Goal: Task Accomplishment & Management: Manage account settings

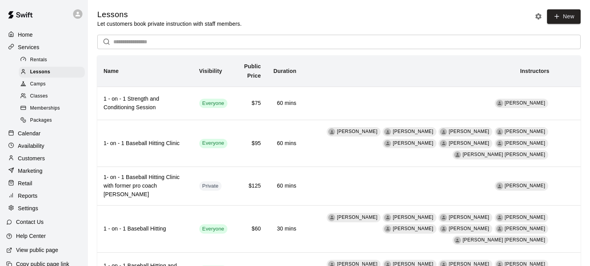
click at [39, 134] on p "Calendar" at bounding box center [29, 134] width 23 height 8
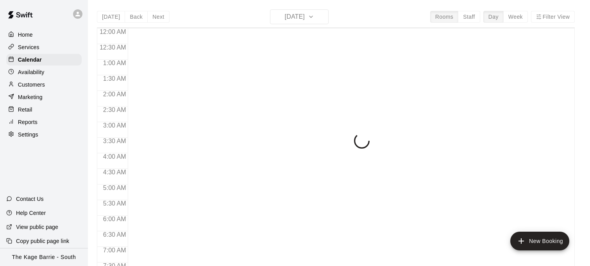
scroll to position [503, 0]
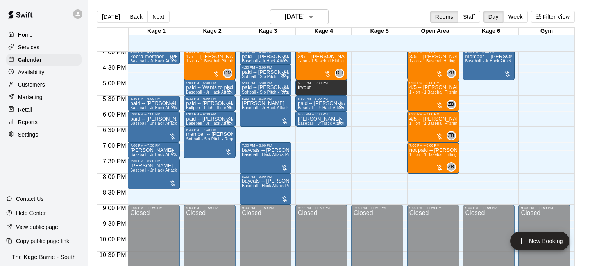
click at [48, 45] on div "Services" at bounding box center [43, 47] width 75 height 12
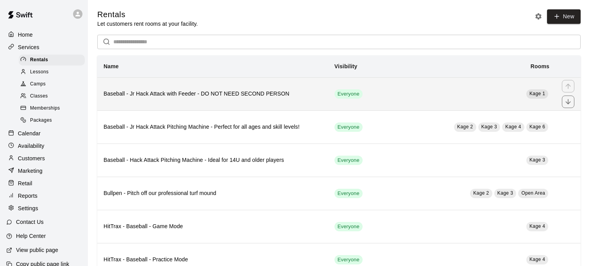
click at [197, 103] on th "Baseball - Jr Hack Attack with Feeder - DO NOT NEED SECOND PERSON" at bounding box center [212, 93] width 231 height 33
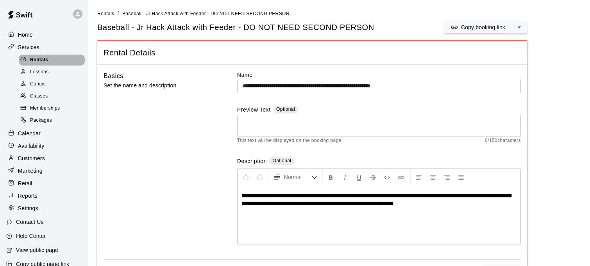
click at [62, 61] on div "Rentals" at bounding box center [52, 60] width 66 height 11
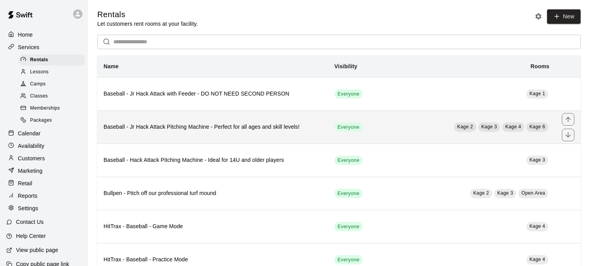
click at [251, 121] on th "Baseball - Jr Hack Attack Pitching Machine - Perfect for all ages and skill lev…" at bounding box center [212, 127] width 231 height 33
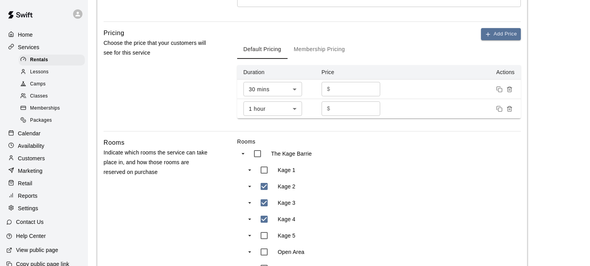
scroll to position [436, 0]
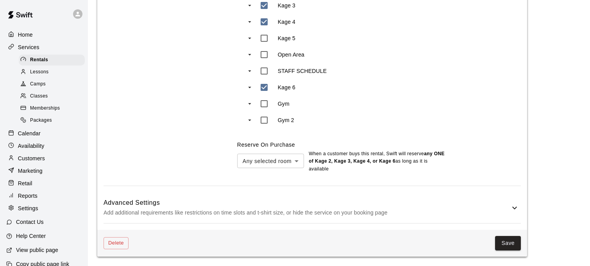
drag, startPoint x: 452, startPoint y: 207, endPoint x: 436, endPoint y: 206, distance: 16.1
click at [452, 208] on p "Add additional requirements like restrictions on time slots and t-shirt size, o…" at bounding box center [306, 213] width 406 height 10
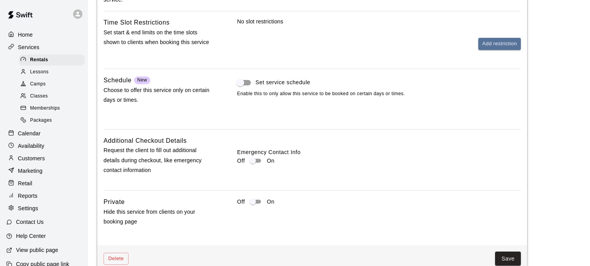
scroll to position [769, 0]
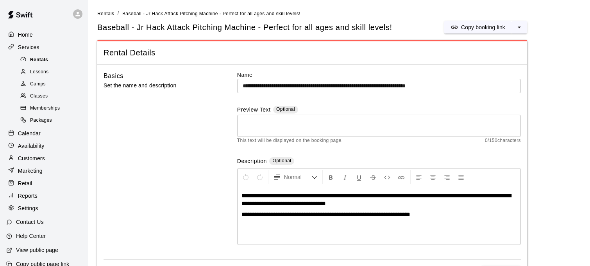
click at [57, 62] on div "Rentals" at bounding box center [52, 60] width 66 height 11
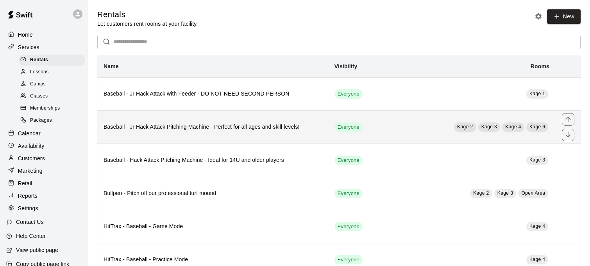
click at [214, 126] on h6 "Baseball - Jr Hack Attack Pitching Machine - Perfect for all ages and skill lev…" at bounding box center [212, 127] width 218 height 9
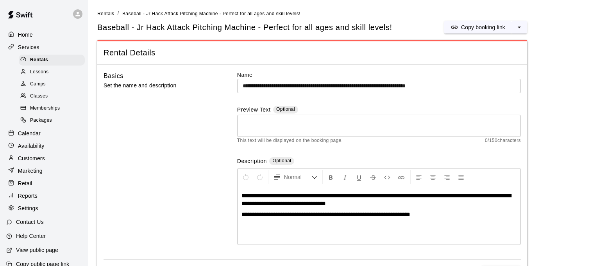
scroll to position [436, 0]
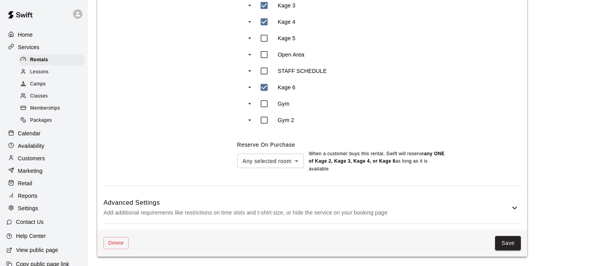
click at [477, 205] on h6 "Advanced Settings" at bounding box center [306, 203] width 406 height 10
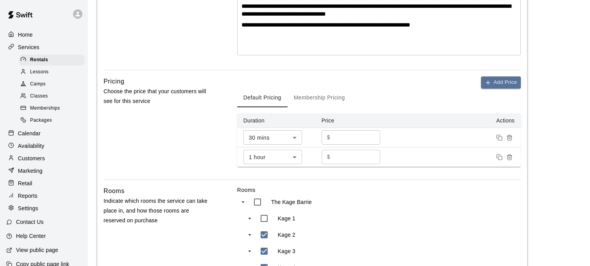
scroll to position [0, 0]
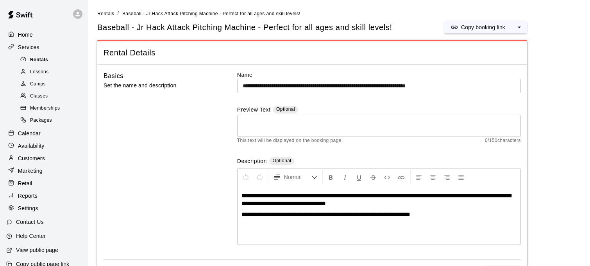
click at [43, 57] on span "Rentals" at bounding box center [39, 60] width 18 height 8
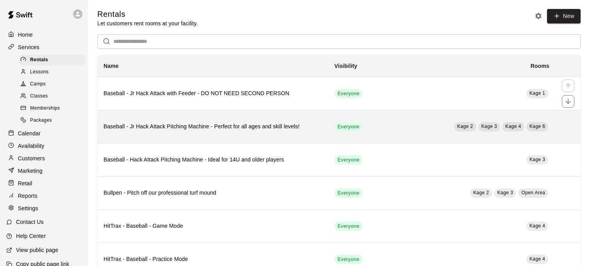
scroll to position [7, 0]
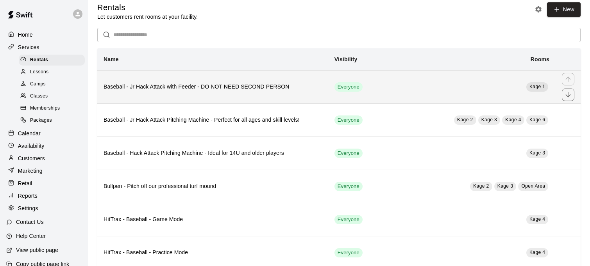
click at [304, 92] on th "Baseball - Jr Hack Attack with Feeder - DO NOT NEED SECOND PERSON" at bounding box center [212, 86] width 231 height 33
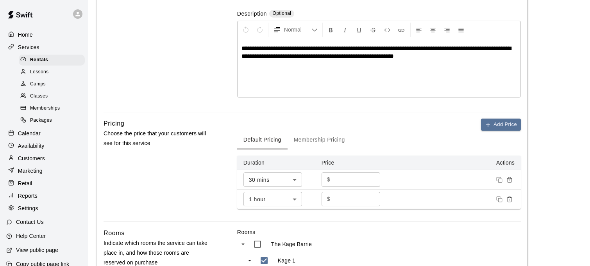
scroll to position [428, 0]
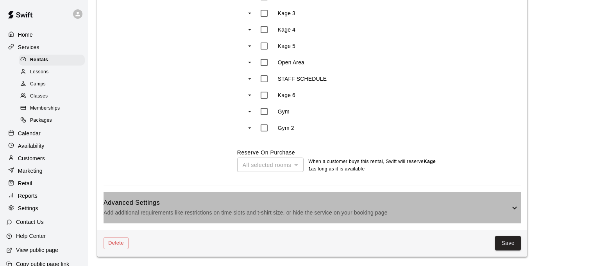
click at [338, 210] on p "Add additional requirements like restrictions on time slots and t-shirt size, o…" at bounding box center [306, 213] width 406 height 10
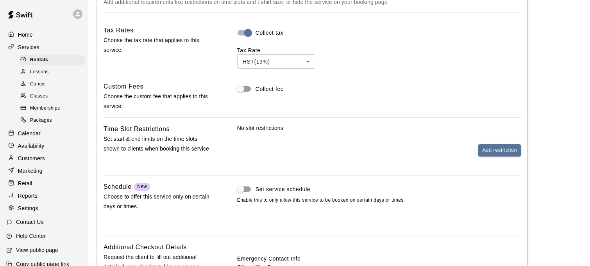
scroll to position [761, 0]
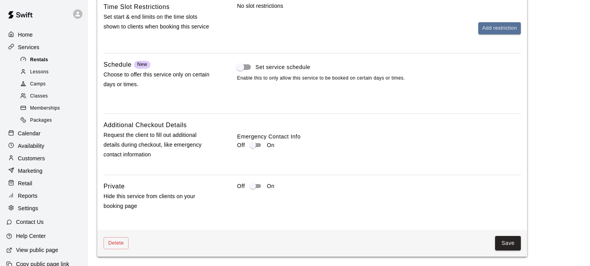
click at [54, 60] on div "Rentals" at bounding box center [52, 60] width 66 height 11
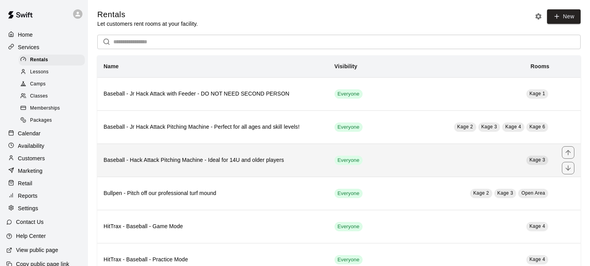
click at [298, 155] on th "Baseball - Hack Attack Pitching Machine - Ideal for 14U and older players" at bounding box center [212, 160] width 231 height 33
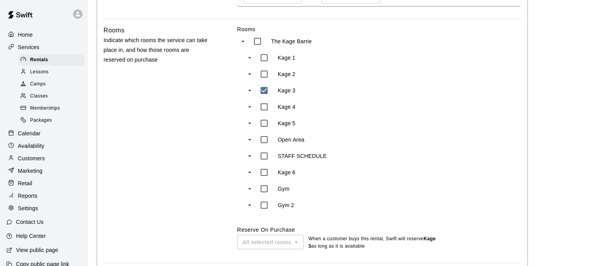
scroll to position [428, 0]
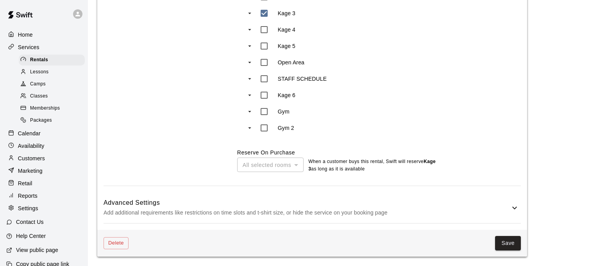
click at [314, 209] on p "Add additional requirements like restrictions on time slots and t-shirt size, o…" at bounding box center [306, 213] width 406 height 10
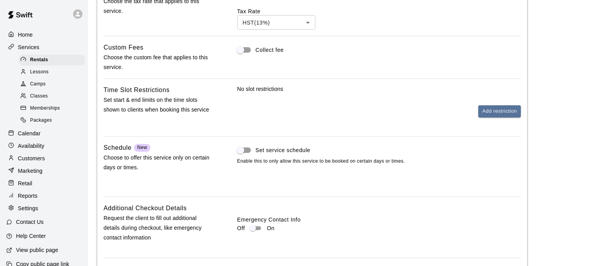
scroll to position [761, 0]
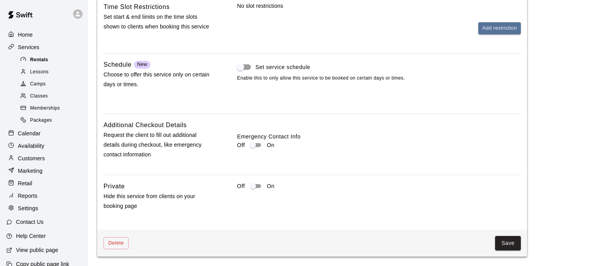
click at [52, 60] on div "Rentals" at bounding box center [52, 60] width 66 height 11
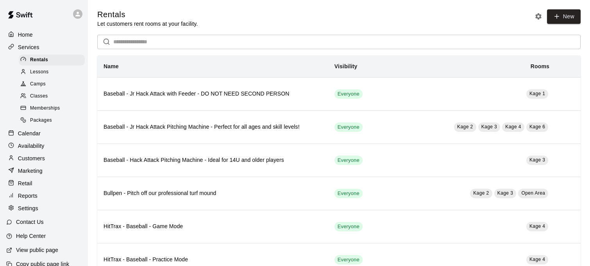
click at [43, 133] on div "Calendar" at bounding box center [43, 134] width 75 height 12
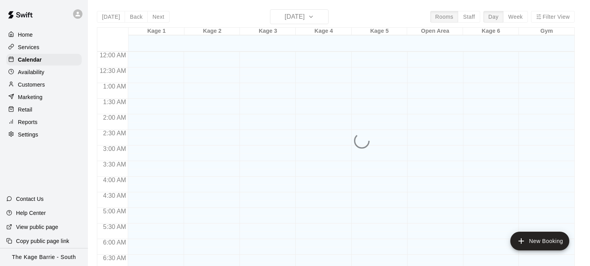
scroll to position [503, 0]
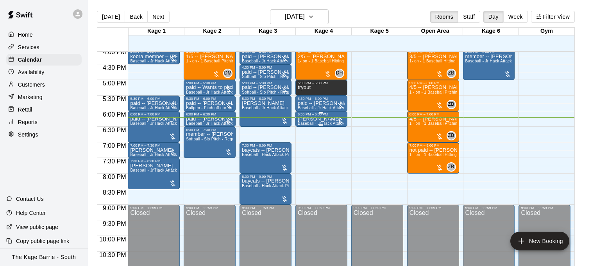
click at [337, 124] on div at bounding box center [340, 121] width 8 height 8
click at [342, 162] on icon "delete" at bounding box center [343, 162] width 5 height 7
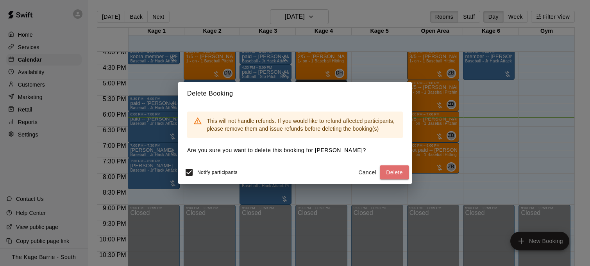
drag, startPoint x: 389, startPoint y: 170, endPoint x: 378, endPoint y: 167, distance: 11.0
click at [389, 170] on button "Delete" at bounding box center [394, 173] width 29 height 14
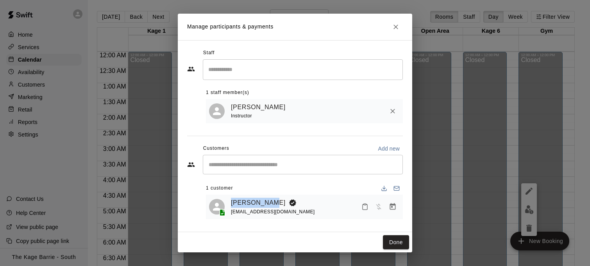
scroll to position [452, 0]
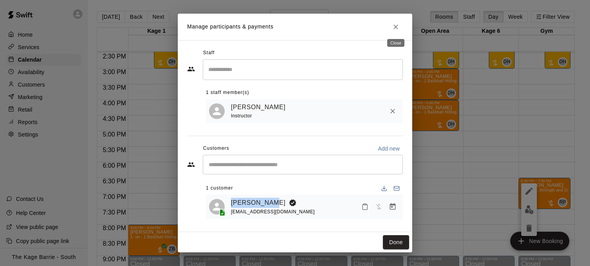
click at [395, 27] on icon "Close" at bounding box center [396, 27] width 8 height 8
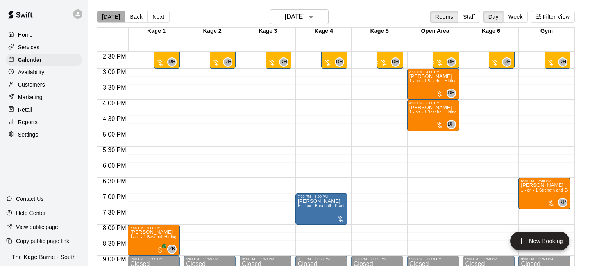
click at [114, 20] on button "[DATE]" at bounding box center [111, 17] width 28 height 12
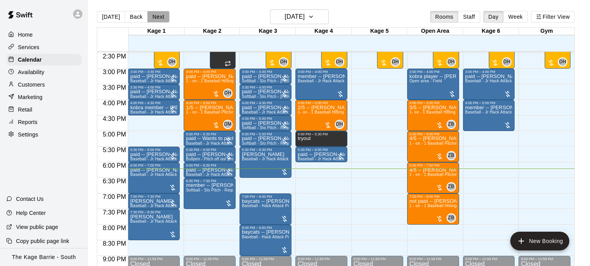
click at [155, 19] on button "Next" at bounding box center [158, 17] width 22 height 12
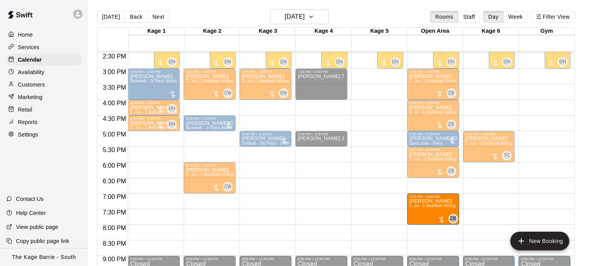
drag, startPoint x: 153, startPoint y: 207, endPoint x: 430, endPoint y: 210, distance: 277.3
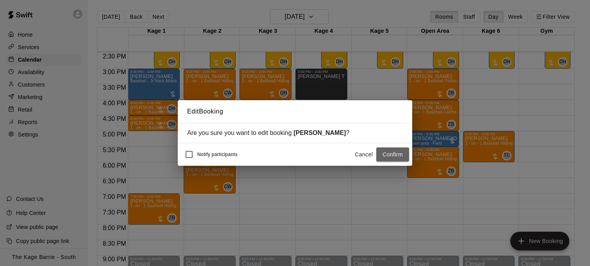
click at [382, 156] on button "Confirm" at bounding box center [392, 155] width 33 height 14
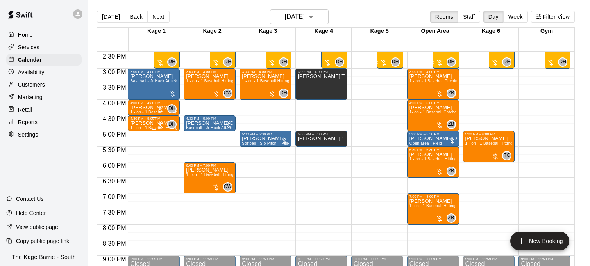
scroll to position [451, 0]
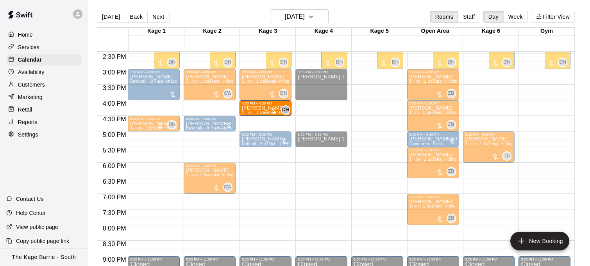
drag, startPoint x: 150, startPoint y: 109, endPoint x: 258, endPoint y: 117, distance: 107.6
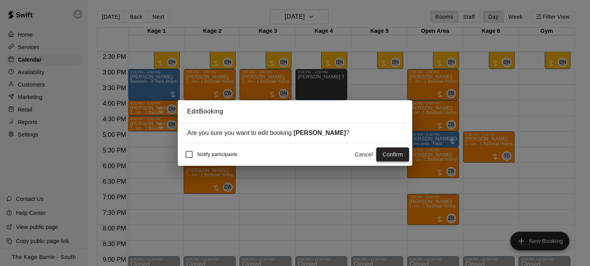
click at [395, 153] on button "Confirm" at bounding box center [392, 155] width 33 height 14
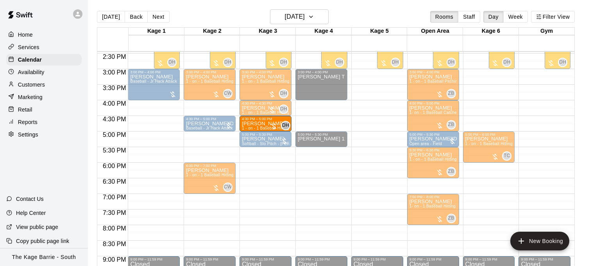
drag, startPoint x: 147, startPoint y: 124, endPoint x: 275, endPoint y: 127, distance: 127.7
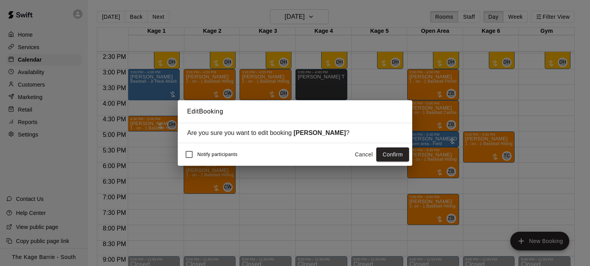
click at [392, 157] on button "Confirm" at bounding box center [392, 155] width 33 height 14
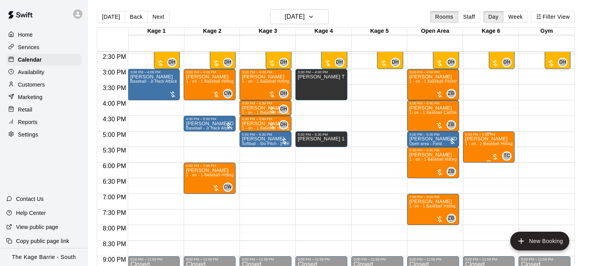
click at [480, 146] on span "1 - on - 1 Baseball Hitting and Pitching Clinic" at bounding box center [506, 144] width 83 height 4
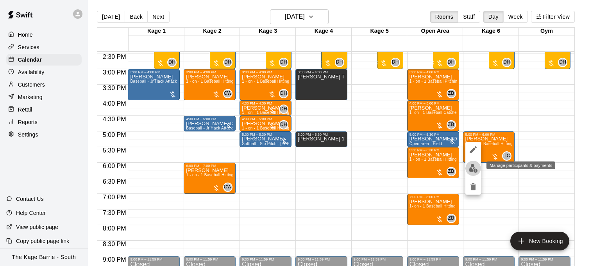
click at [476, 166] on img "edit" at bounding box center [473, 168] width 9 height 9
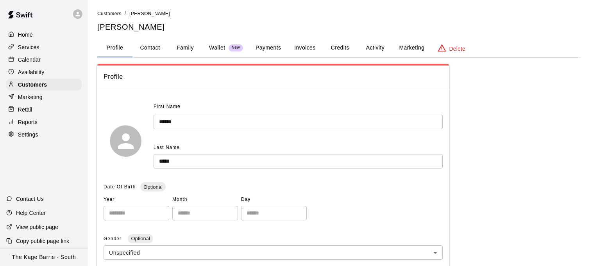
click at [185, 47] on button "Family" at bounding box center [185, 48] width 35 height 19
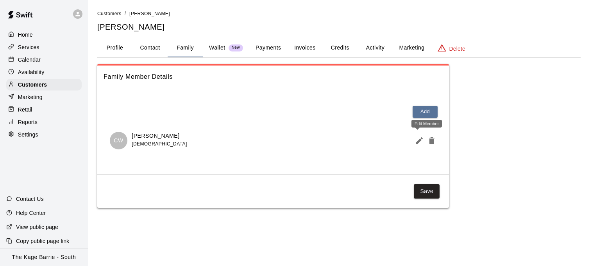
click at [416, 143] on icon "Edit Member" at bounding box center [419, 140] width 7 height 7
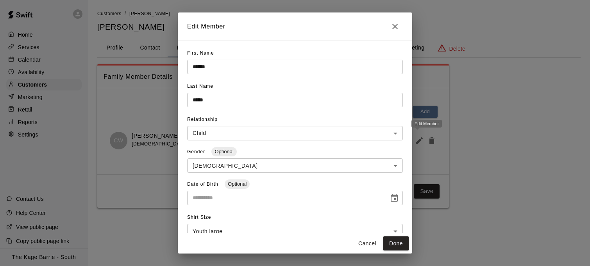
type input "**********"
click at [396, 27] on icon "Close" at bounding box center [394, 26] width 5 height 5
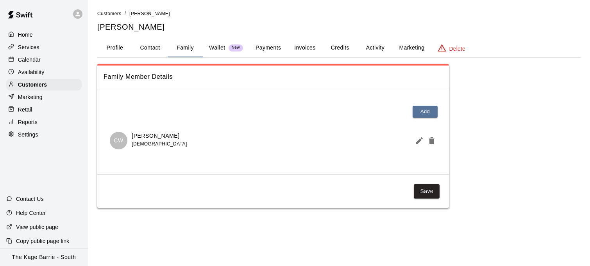
click at [37, 62] on p "Calendar" at bounding box center [29, 60] width 23 height 8
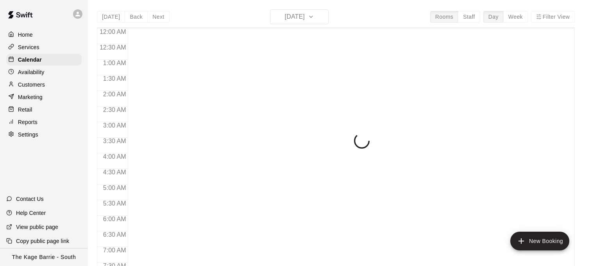
scroll to position [503, 0]
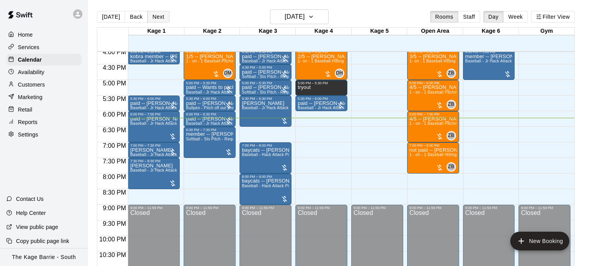
click at [157, 15] on button "Next" at bounding box center [158, 17] width 22 height 12
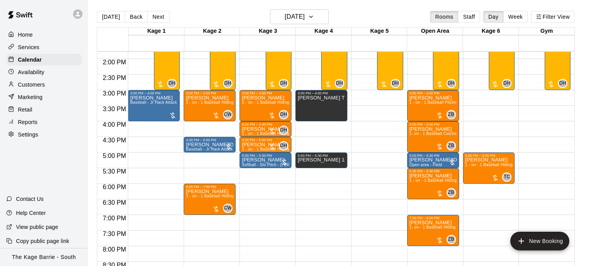
scroll to position [431, 0]
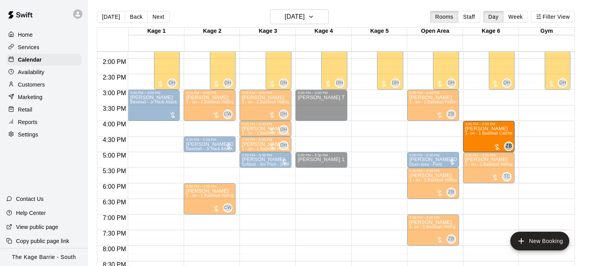
drag, startPoint x: 424, startPoint y: 133, endPoint x: 475, endPoint y: 136, distance: 51.3
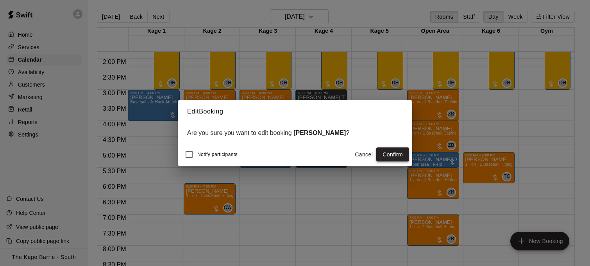
click at [392, 154] on button "Confirm" at bounding box center [392, 155] width 33 height 14
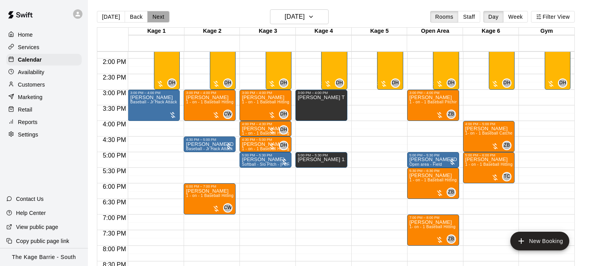
click at [157, 16] on button "Next" at bounding box center [158, 17] width 22 height 12
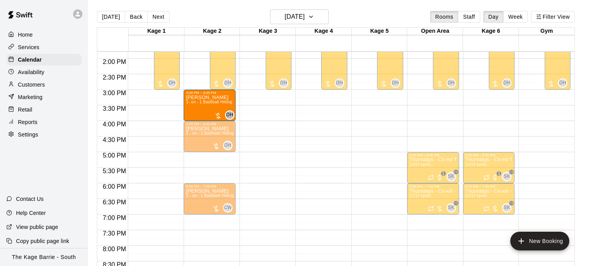
drag, startPoint x: 151, startPoint y: 103, endPoint x: 216, endPoint y: 109, distance: 65.1
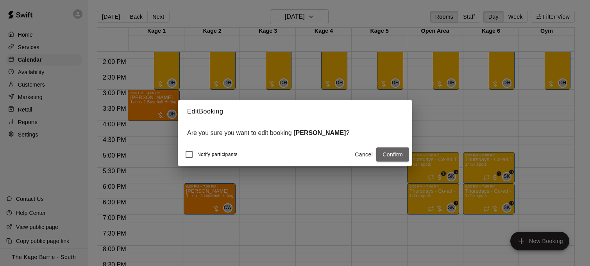
click at [387, 159] on button "Confirm" at bounding box center [392, 155] width 33 height 14
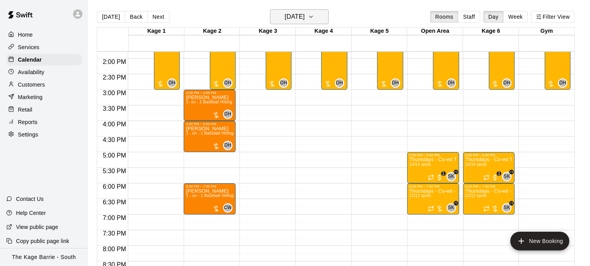
click at [312, 16] on icon "button" at bounding box center [310, 17] width 3 height 2
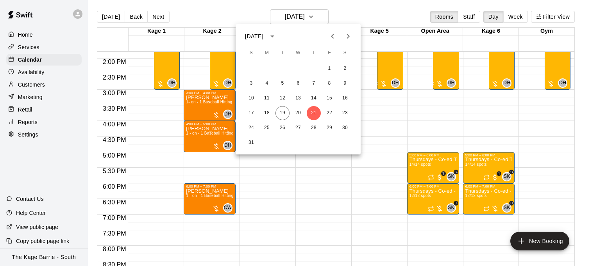
click at [347, 32] on icon "Next month" at bounding box center [347, 36] width 9 height 9
click at [346, 32] on icon "Next month" at bounding box center [347, 36] width 9 height 9
click at [298, 123] on button "29" at bounding box center [298, 128] width 14 height 14
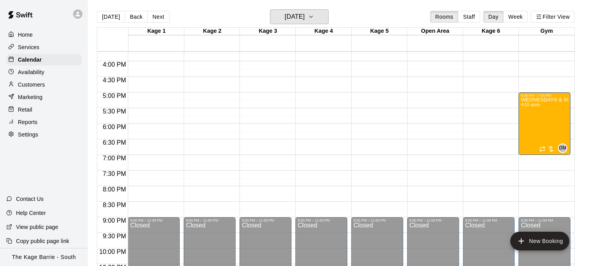
scroll to position [492, 0]
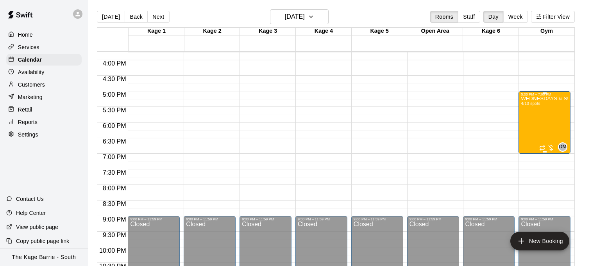
click at [551, 124] on div "WEDNESDAYS & SUNDAYS - Max Velocity Pitching Program - 14U - 15U 4/10 spots" at bounding box center [544, 229] width 47 height 266
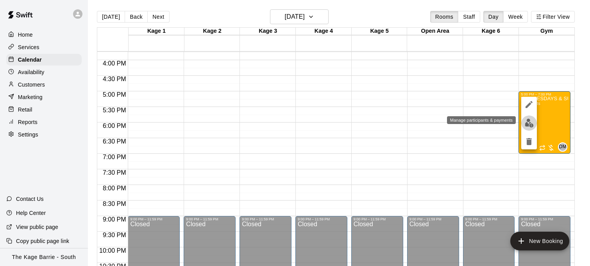
click at [531, 125] on img "edit" at bounding box center [528, 123] width 9 height 9
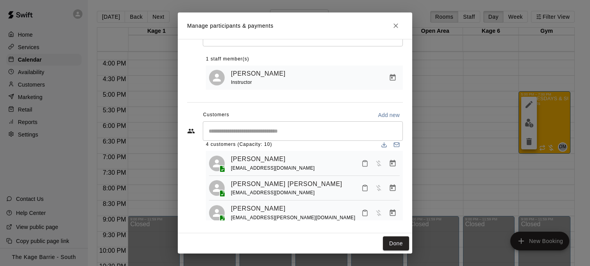
scroll to position [9, 0]
click at [398, 24] on icon "Close" at bounding box center [396, 26] width 8 height 8
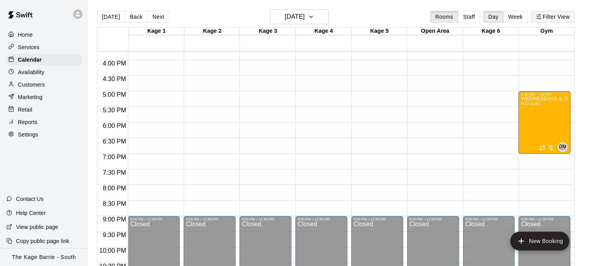
click at [546, 21] on button "Filter View" at bounding box center [553, 17] width 44 height 12
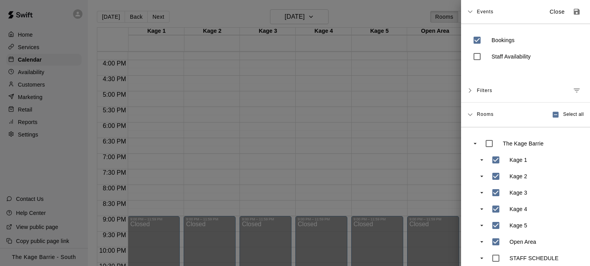
scroll to position [57, 0]
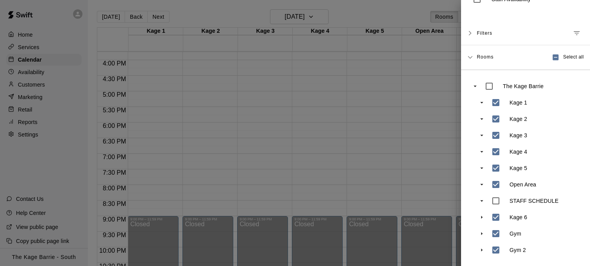
click at [365, 110] on div at bounding box center [295, 133] width 590 height 266
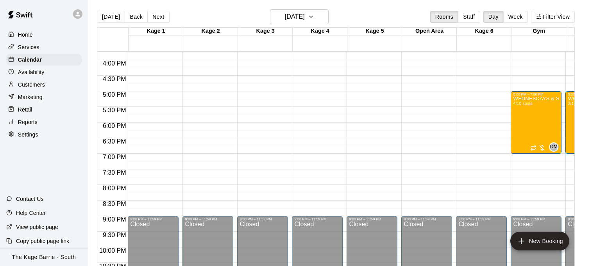
scroll to position [0, 46]
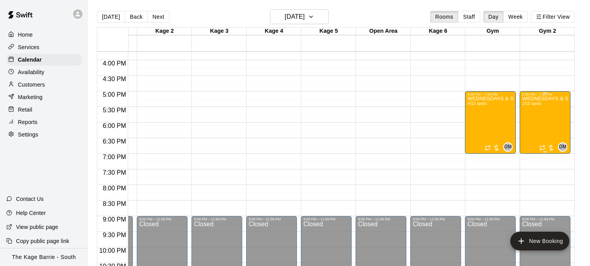
click at [546, 118] on div "WEDNESDAYS & SUNDAYS - Max Velocity Pitching Program - 12U - 13U 2/10 spots" at bounding box center [545, 229] width 46 height 266
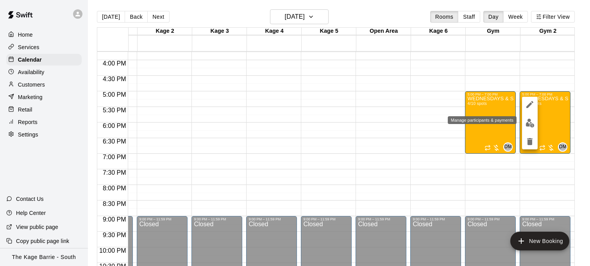
click at [531, 121] on img "edit" at bounding box center [529, 123] width 9 height 9
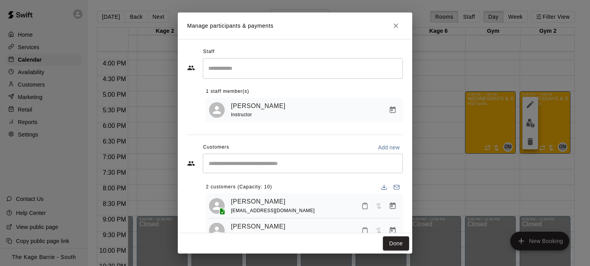
scroll to position [27, 0]
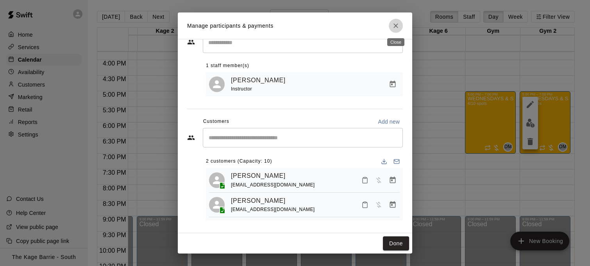
click at [397, 26] on icon "Close" at bounding box center [396, 26] width 8 height 8
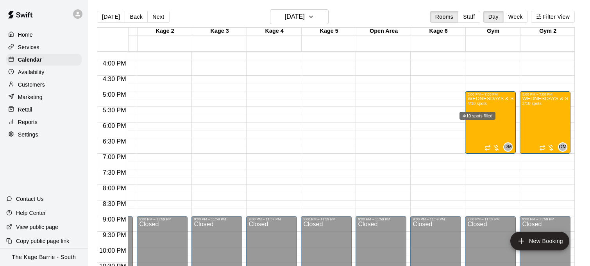
click at [474, 118] on div "4/10 spots filled" at bounding box center [477, 116] width 36 height 8
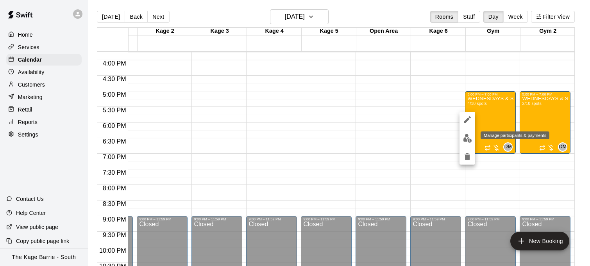
click at [468, 134] on img "edit" at bounding box center [467, 138] width 9 height 9
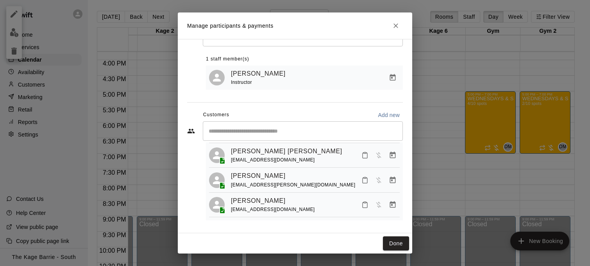
scroll to position [0, 0]
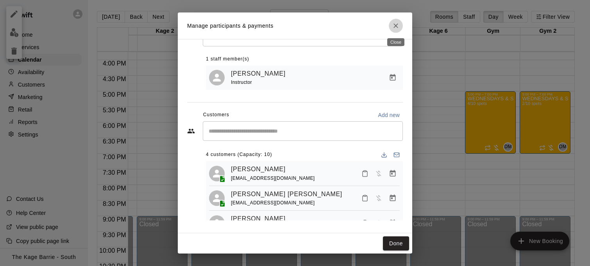
click at [396, 22] on icon "Close" at bounding box center [396, 26] width 8 height 8
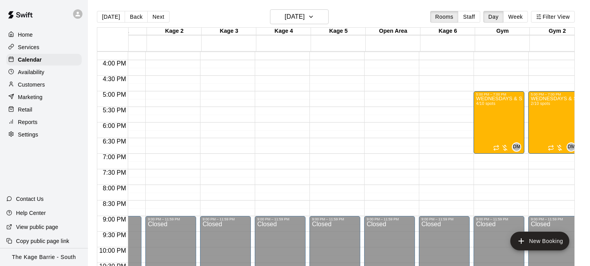
scroll to position [0, 37]
click at [305, 14] on h6 "[DATE]" at bounding box center [295, 16] width 20 height 11
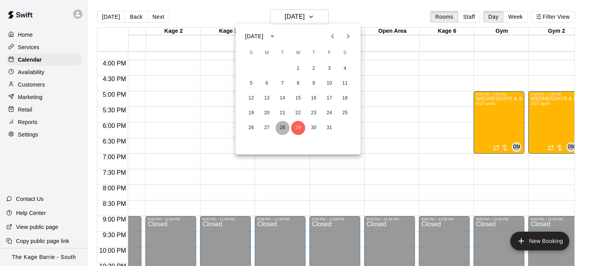
click at [281, 128] on button "28" at bounding box center [282, 128] width 14 height 14
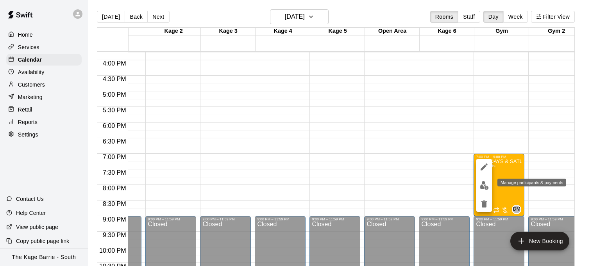
click at [486, 185] on img "edit" at bounding box center [484, 185] width 9 height 9
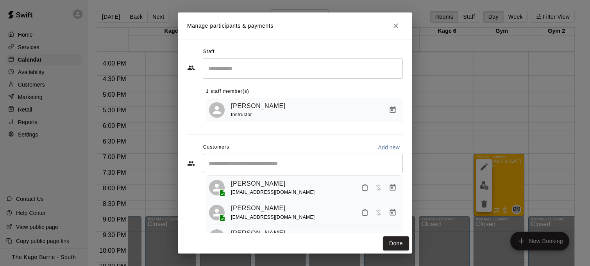
scroll to position [33, 0]
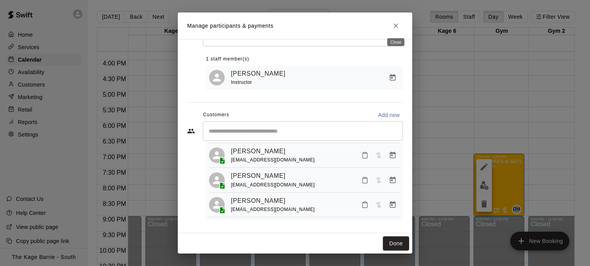
click at [397, 23] on icon "Close" at bounding box center [396, 26] width 8 height 8
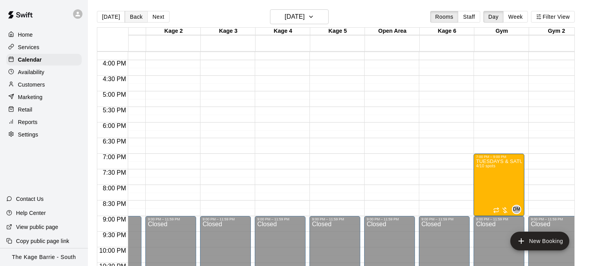
click at [136, 17] on button "Back" at bounding box center [136, 17] width 23 height 12
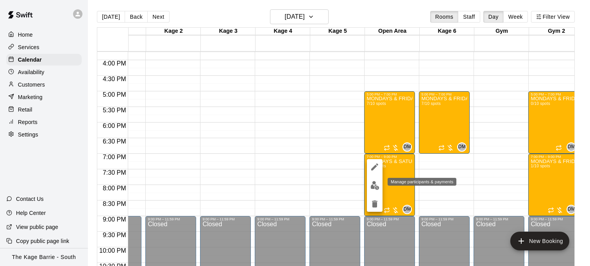
click at [374, 186] on img "edit" at bounding box center [374, 185] width 9 height 9
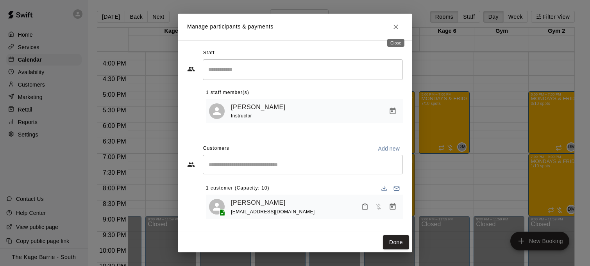
click at [398, 27] on icon "Close" at bounding box center [396, 27] width 8 height 8
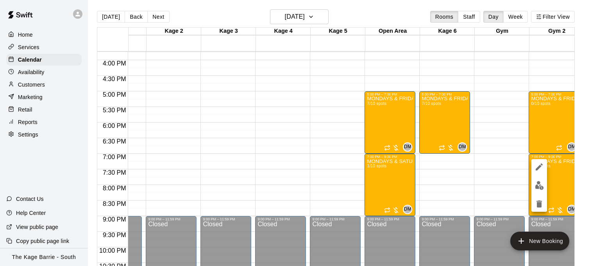
click at [539, 183] on img "edit" at bounding box center [539, 185] width 9 height 9
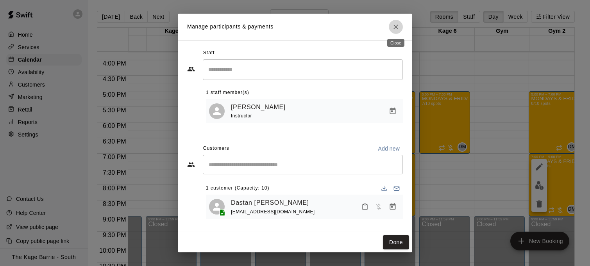
click at [396, 27] on icon "Close" at bounding box center [396, 27] width 8 height 8
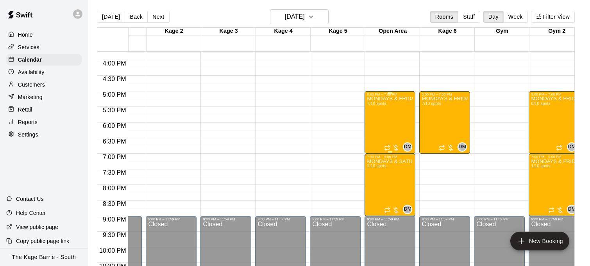
click at [386, 119] on div "MONDAYS & FRIDAYS - Max Velocity Pitching Program - 12U - 13U 7/10 spots" at bounding box center [390, 229] width 46 height 266
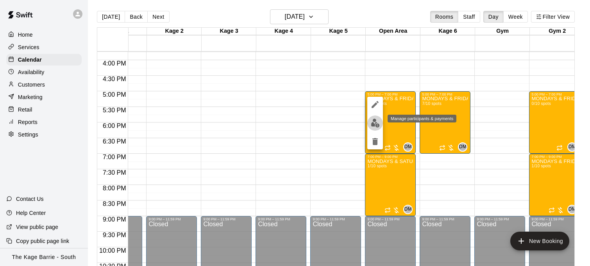
click at [371, 121] on img "edit" at bounding box center [375, 123] width 9 height 9
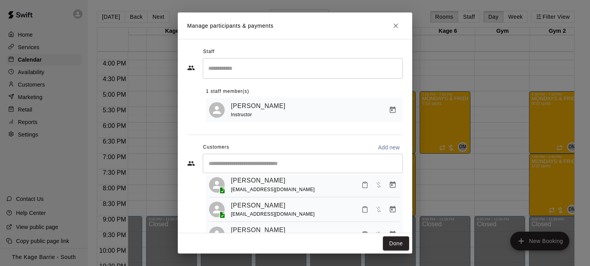
scroll to position [81, 0]
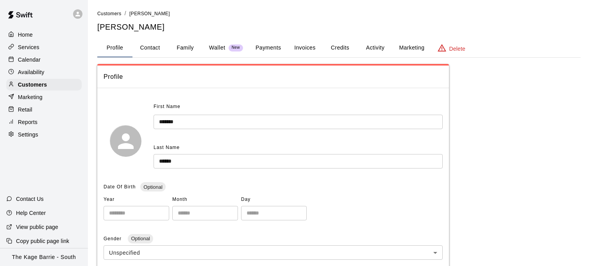
click at [153, 49] on button "Contact" at bounding box center [149, 48] width 35 height 19
select select "**"
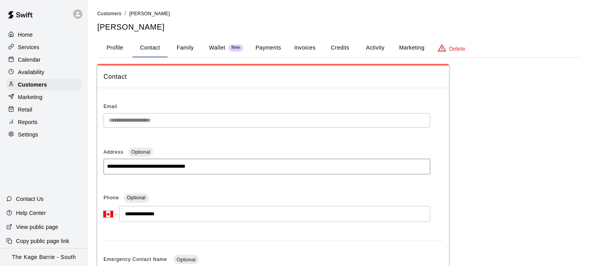
drag, startPoint x: 146, startPoint y: 214, endPoint x: 133, endPoint y: 214, distance: 12.5
click at [133, 214] on input "**********" at bounding box center [274, 214] width 311 height 16
click at [37, 60] on p "Calendar" at bounding box center [29, 60] width 23 height 8
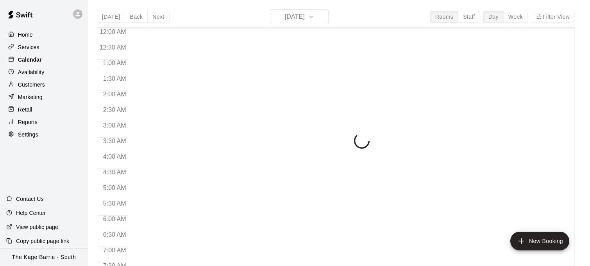
scroll to position [503, 0]
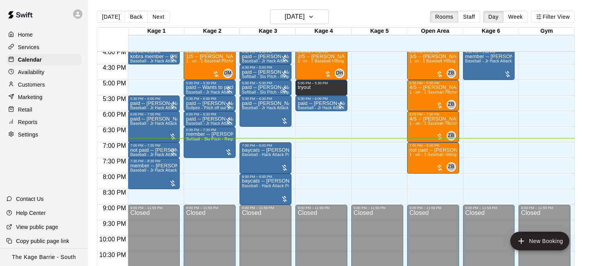
click at [38, 84] on p "Customers" at bounding box center [31, 85] width 27 height 8
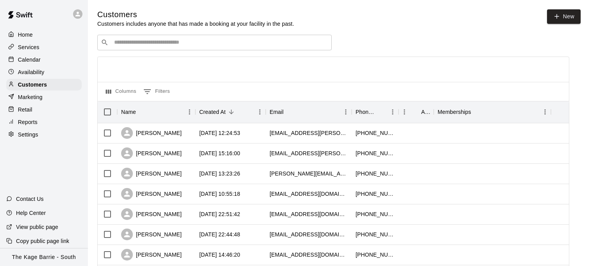
click at [160, 41] on input "Search customers by name or email" at bounding box center [220, 43] width 216 height 8
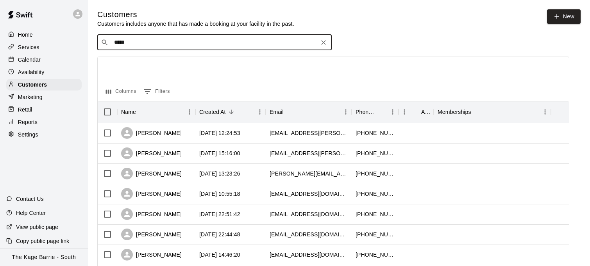
type input "******"
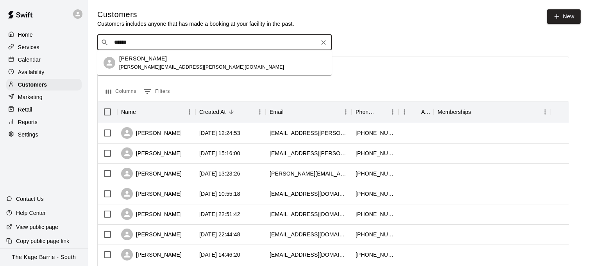
click at [170, 62] on div "[PERSON_NAME] [PERSON_NAME][EMAIL_ADDRESS][PERSON_NAME][DOMAIN_NAME]" at bounding box center [201, 63] width 165 height 17
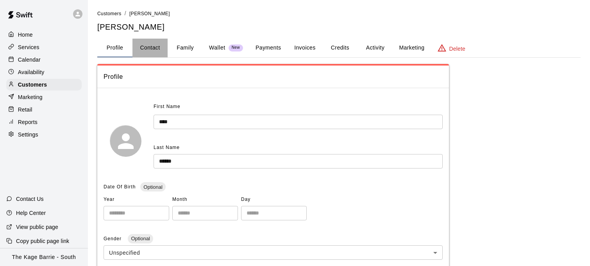
click at [153, 52] on button "Contact" at bounding box center [149, 48] width 35 height 19
select select "**"
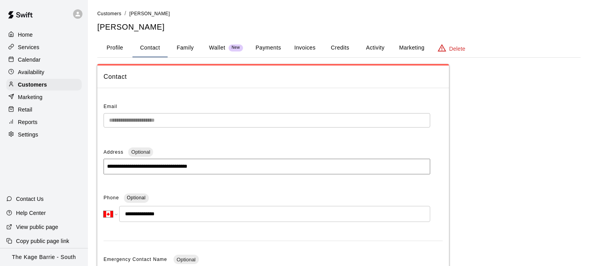
click at [98, 122] on div "**********" at bounding box center [272, 248] width 351 height 306
click at [49, 84] on div "Customers" at bounding box center [43, 85] width 75 height 12
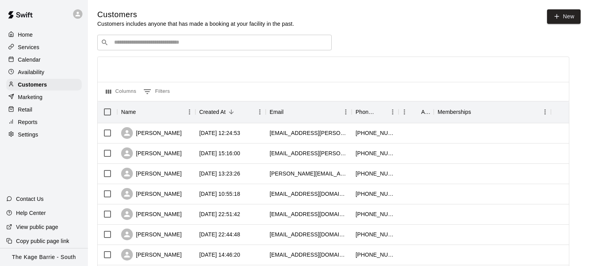
click at [149, 41] on input "Search customers by name or email" at bounding box center [220, 43] width 216 height 8
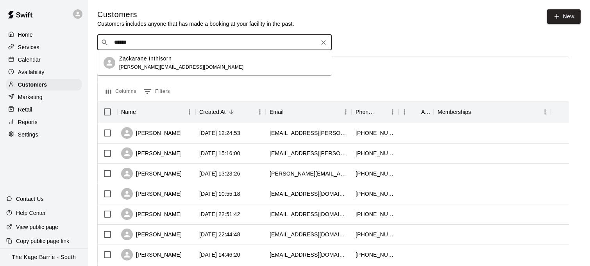
type input "*******"
click at [147, 67] on span "jeanette.inthisorn@gmail.com" at bounding box center [181, 66] width 124 height 5
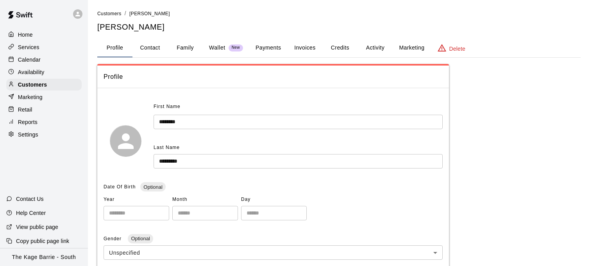
click at [153, 50] on button "Contact" at bounding box center [149, 48] width 35 height 19
select select "**"
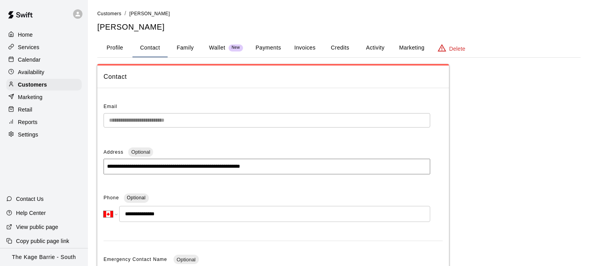
click at [36, 61] on p "Calendar" at bounding box center [29, 60] width 23 height 8
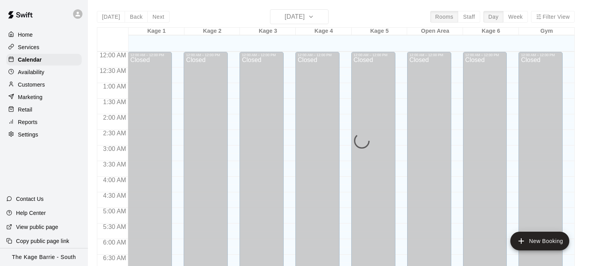
scroll to position [503, 0]
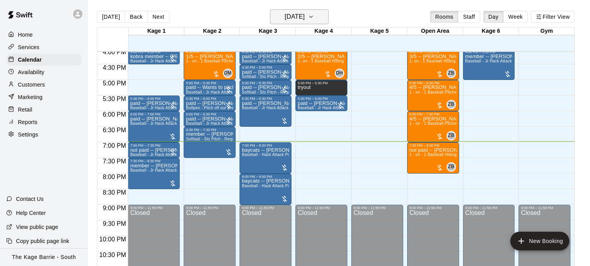
click at [312, 17] on icon "button" at bounding box center [310, 17] width 3 height 2
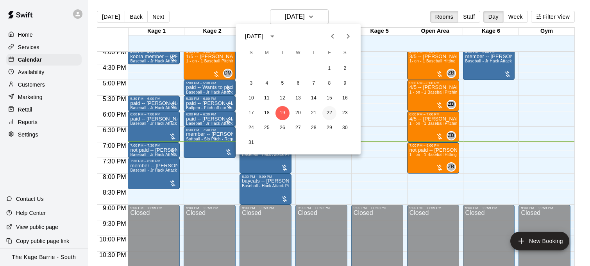
click at [329, 111] on button "22" at bounding box center [329, 113] width 14 height 14
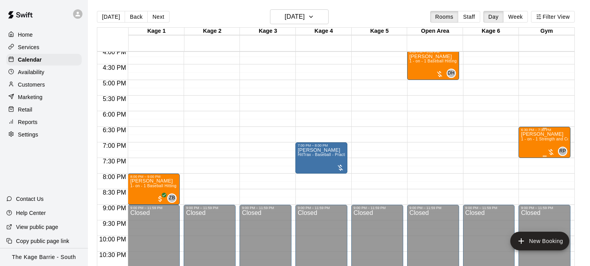
click at [530, 141] on span "1 - on - 1 Strength and Conditioning Session" at bounding box center [562, 139] width 82 height 4
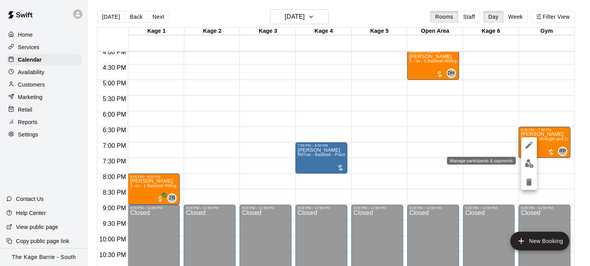
click at [528, 164] on img "edit" at bounding box center [528, 163] width 9 height 9
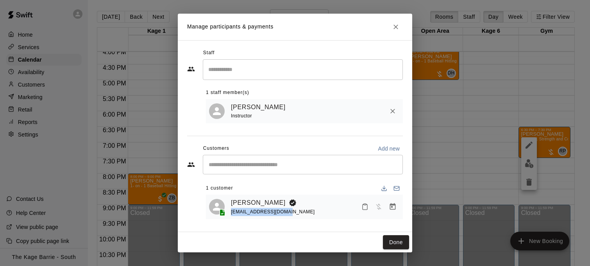
drag, startPoint x: 261, startPoint y: 215, endPoint x: 228, endPoint y: 214, distance: 32.8
click at [229, 214] on div "Austin Hunt caitlin_hunt@live.com" at bounding box center [304, 207] width 191 height 18
copy span "caitlin_hunt@live.com"
click at [394, 27] on icon "Close" at bounding box center [395, 27] width 5 height 5
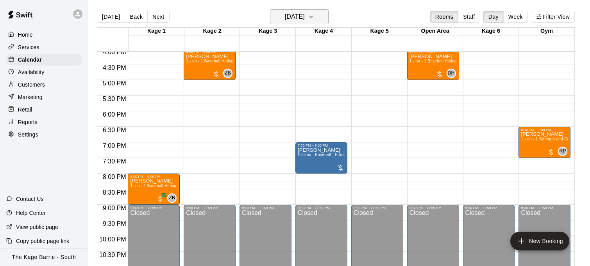
click at [305, 19] on h6 "[DATE]" at bounding box center [295, 16] width 20 height 11
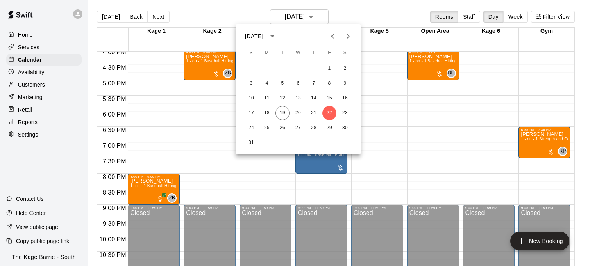
click at [403, 90] on div at bounding box center [295, 133] width 590 height 266
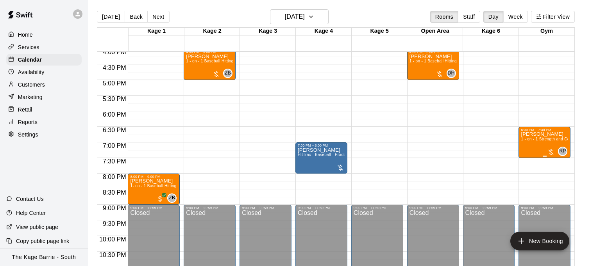
click at [533, 147] on div "Austin Hunt 1 - on - 1 Strength and Conditioning Session" at bounding box center [544, 265] width 47 height 266
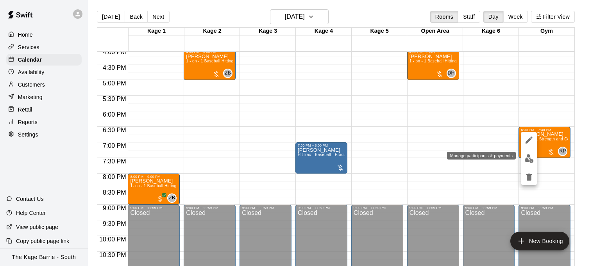
click at [528, 161] on img "edit" at bounding box center [528, 158] width 9 height 9
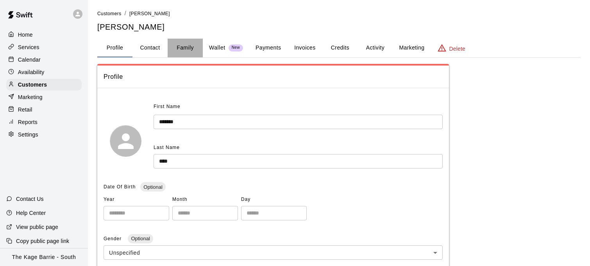
click at [196, 48] on button "Family" at bounding box center [185, 48] width 35 height 19
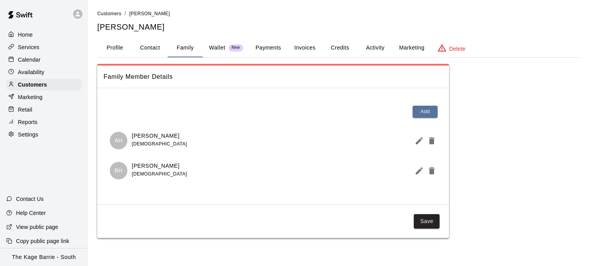
click at [416, 140] on icon "Edit Member" at bounding box center [418, 140] width 9 height 9
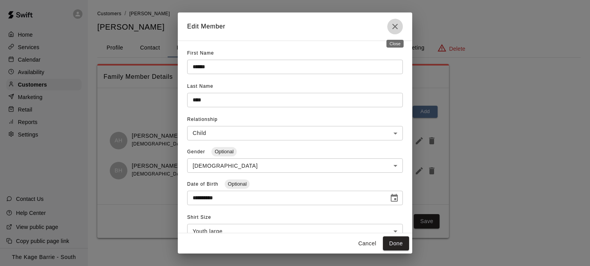
click at [394, 24] on icon "Close" at bounding box center [394, 26] width 9 height 9
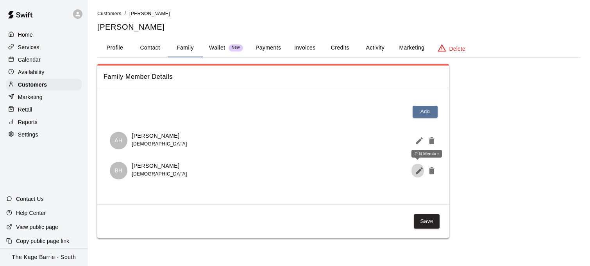
click at [416, 172] on icon "Edit Member" at bounding box center [419, 171] width 7 height 7
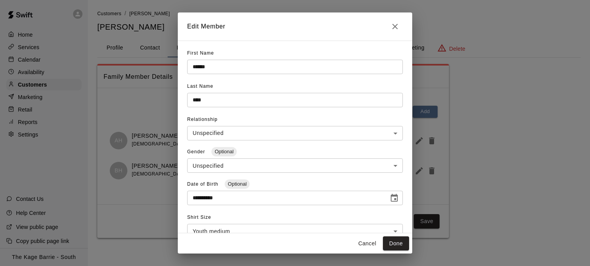
click at [393, 27] on icon "Close" at bounding box center [394, 26] width 9 height 9
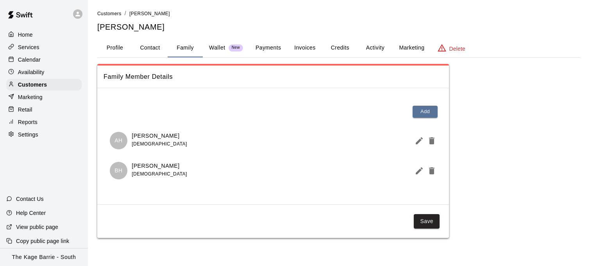
click at [48, 59] on div "Calendar" at bounding box center [43, 60] width 75 height 12
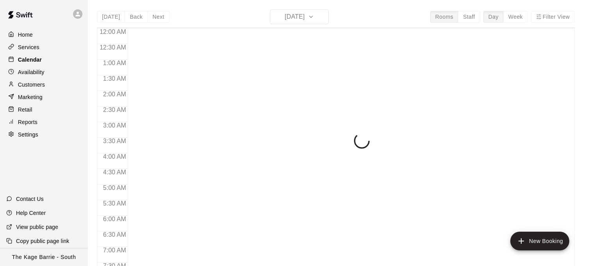
scroll to position [503, 0]
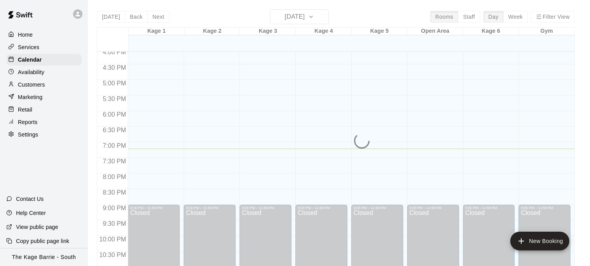
click at [317, 18] on div "[DATE] Back [DATE][DATE] Rooms Staff Day Week Filter View Kage 1 19 Tue Kage 2 …" at bounding box center [336, 142] width 478 height 266
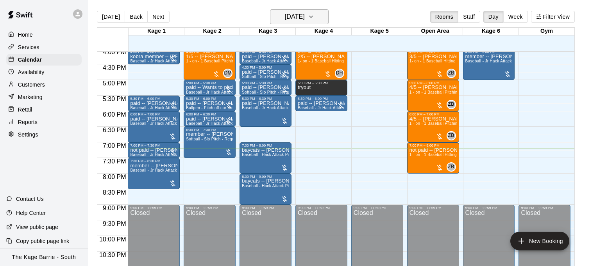
click at [314, 18] on icon "button" at bounding box center [311, 16] width 6 height 9
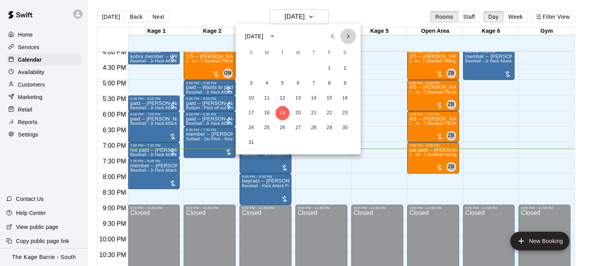
click at [349, 39] on icon "Next month" at bounding box center [347, 36] width 9 height 9
click at [284, 127] on button "28" at bounding box center [282, 128] width 14 height 14
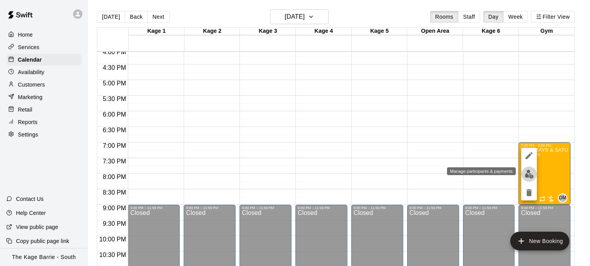
click at [530, 174] on img "edit" at bounding box center [528, 174] width 9 height 9
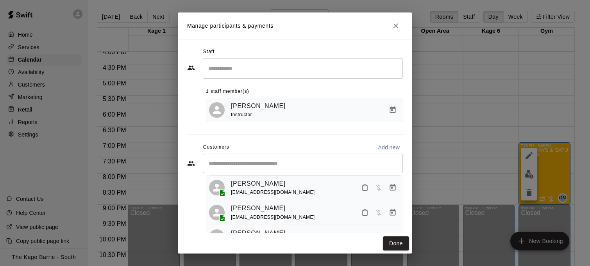
scroll to position [33, 0]
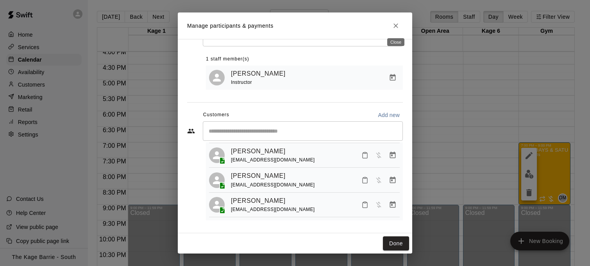
click at [392, 25] on icon "Close" at bounding box center [396, 26] width 8 height 8
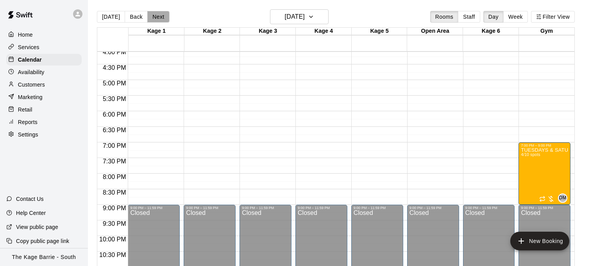
click at [155, 14] on button "Next" at bounding box center [158, 17] width 22 height 12
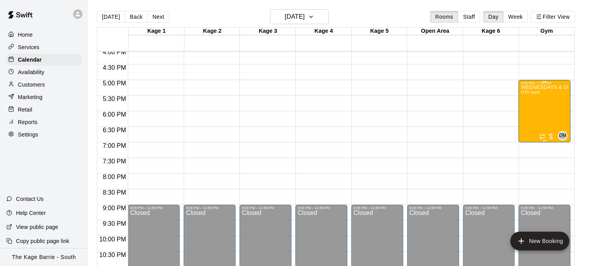
click at [542, 110] on div "WEDNESDAYS & SUNDAYS - Max Velocity Pitching Program - 14U - 15U 4/10 spots" at bounding box center [544, 218] width 47 height 266
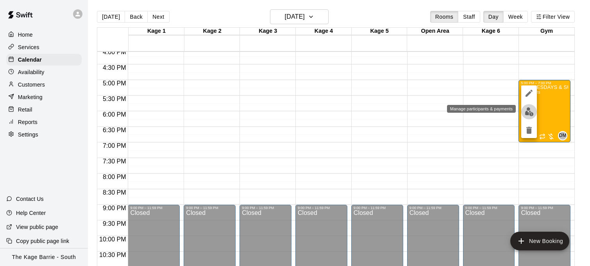
click at [527, 115] on img "edit" at bounding box center [528, 111] width 9 height 9
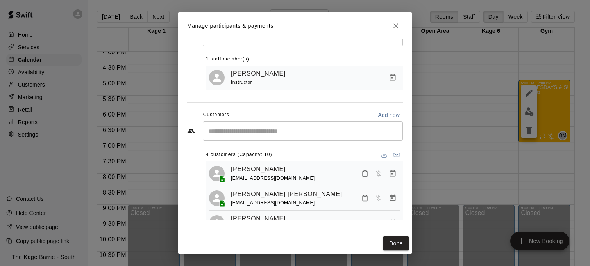
scroll to position [45, 0]
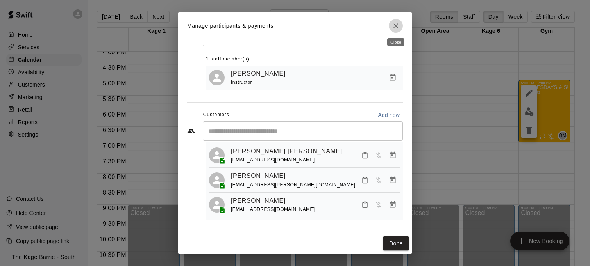
click at [399, 25] on icon "Close" at bounding box center [396, 26] width 8 height 8
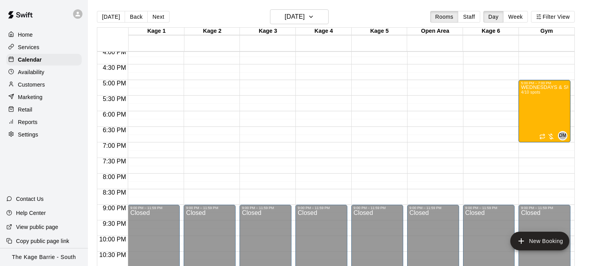
click at [154, 18] on button "Next" at bounding box center [158, 17] width 22 height 12
click at [550, 18] on button "Filter View" at bounding box center [553, 17] width 44 height 12
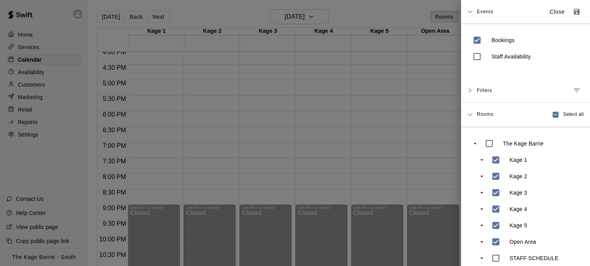
scroll to position [57, 0]
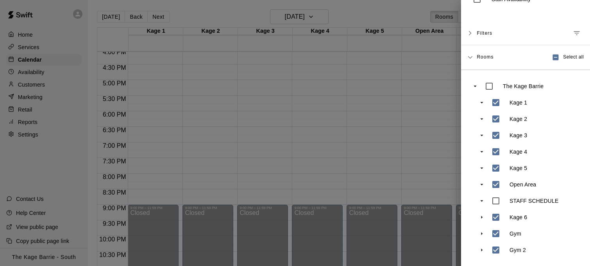
click at [384, 123] on div at bounding box center [295, 133] width 590 height 266
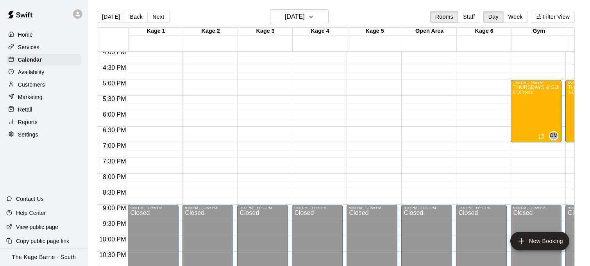
scroll to position [0, 46]
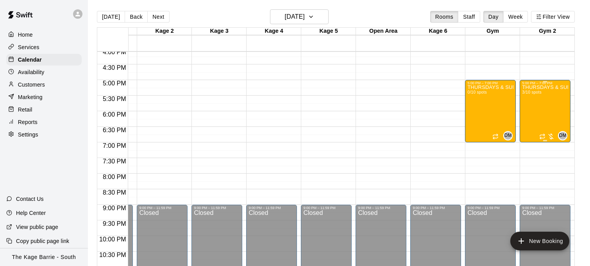
click at [538, 107] on div "THURSDAYS & SUNDAYS - Max Velocity Pitching Program - 16U - 18U 3/10 spots" at bounding box center [545, 218] width 46 height 266
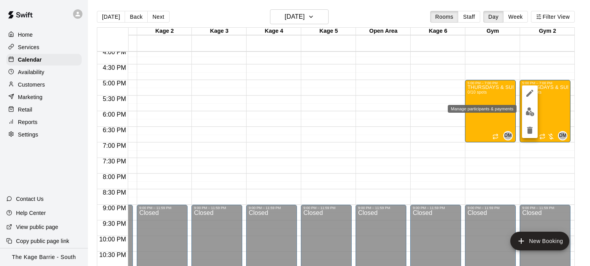
click at [533, 112] on img "edit" at bounding box center [529, 111] width 9 height 9
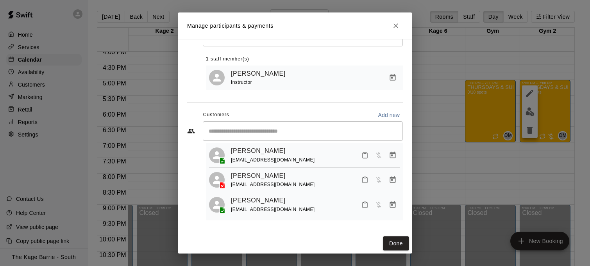
scroll to position [0, 0]
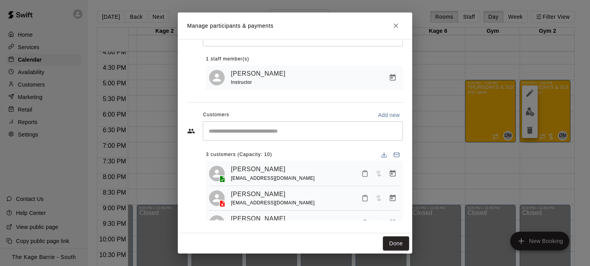
click at [314, 101] on div "Staff ​ 1 staff member(s) [PERSON_NAME] Instructor Customers Add new ​ 3 custom…" at bounding box center [295, 120] width 216 height 214
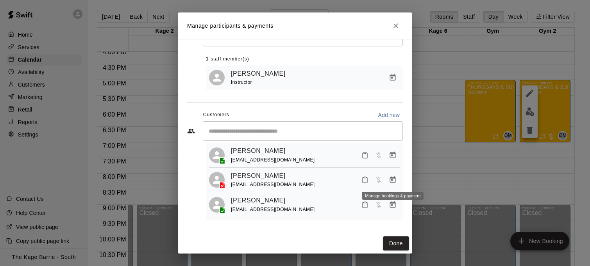
click at [394, 180] on icon "Manage bookings & payment" at bounding box center [393, 180] width 8 height 8
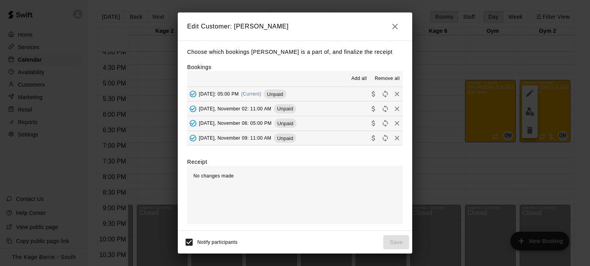
click at [391, 75] on span "Remove all" at bounding box center [387, 79] width 25 height 8
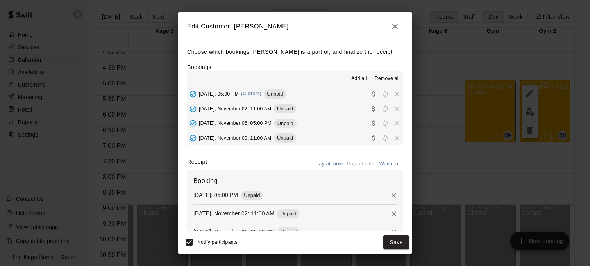
click at [399, 245] on button "Save" at bounding box center [396, 242] width 26 height 14
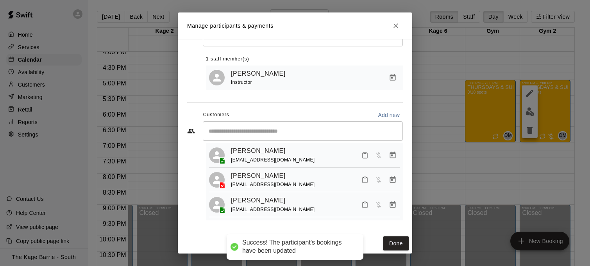
scroll to position [27, 0]
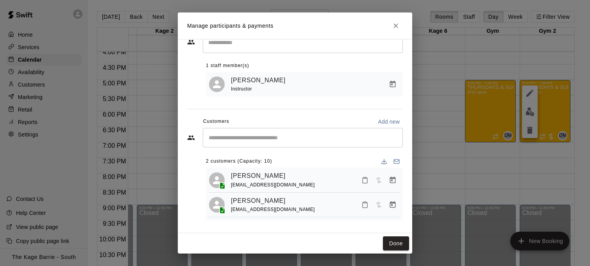
click at [397, 27] on icon "Close" at bounding box center [396, 26] width 8 height 8
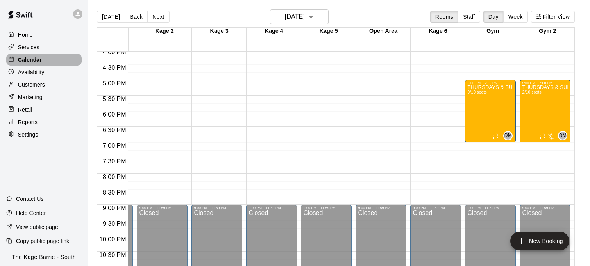
click at [45, 57] on div "Calendar" at bounding box center [43, 60] width 75 height 12
click at [109, 17] on button "Today" at bounding box center [111, 17] width 28 height 12
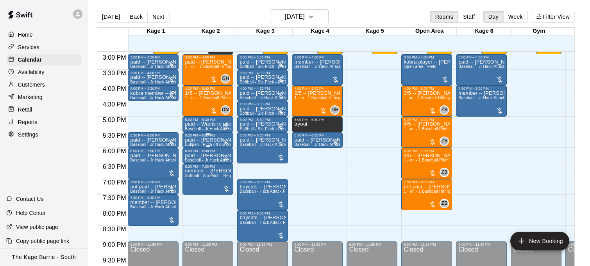
scroll to position [467, 0]
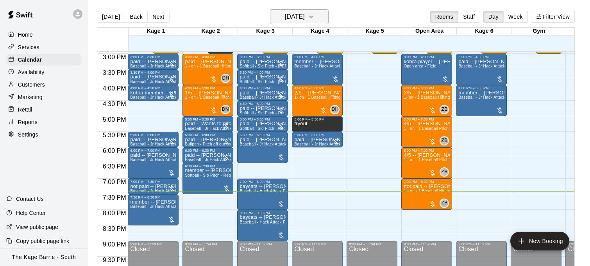
click at [314, 17] on icon "button" at bounding box center [311, 16] width 6 height 9
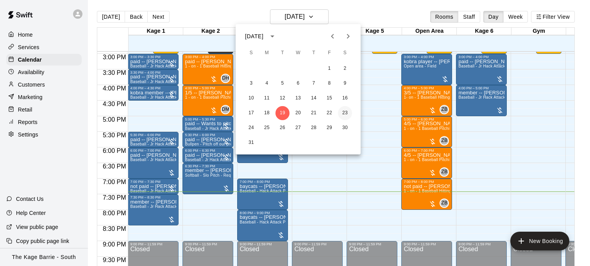
click at [345, 112] on button "23" at bounding box center [345, 113] width 14 height 14
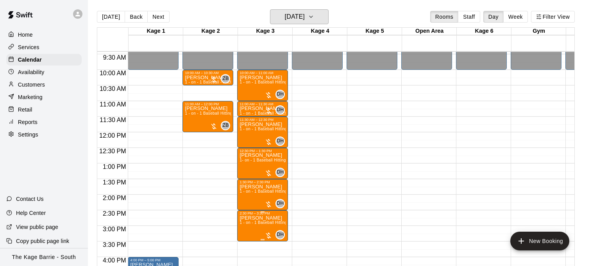
scroll to position [294, 0]
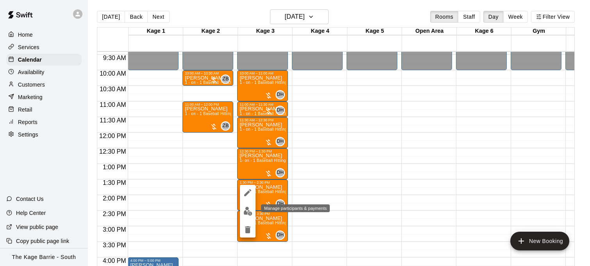
click at [248, 212] on img "edit" at bounding box center [247, 211] width 9 height 9
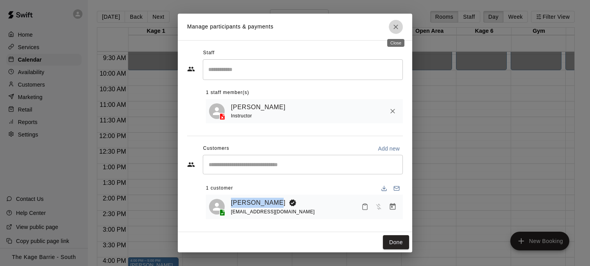
click at [399, 25] on icon "Close" at bounding box center [396, 27] width 8 height 8
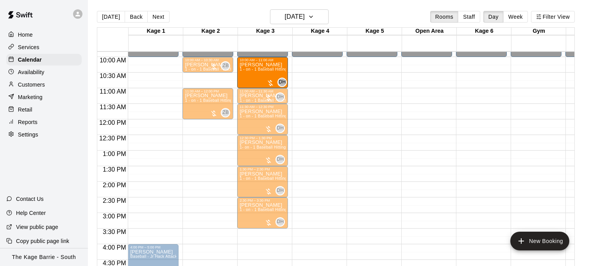
scroll to position [305, 0]
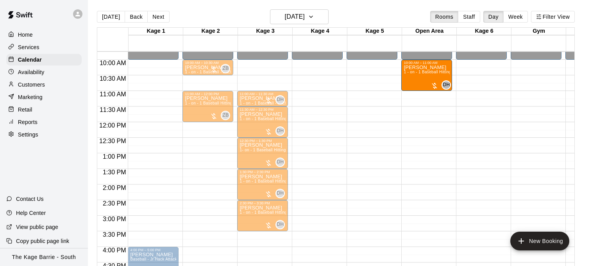
drag, startPoint x: 259, startPoint y: 75, endPoint x: 430, endPoint y: 81, distance: 171.2
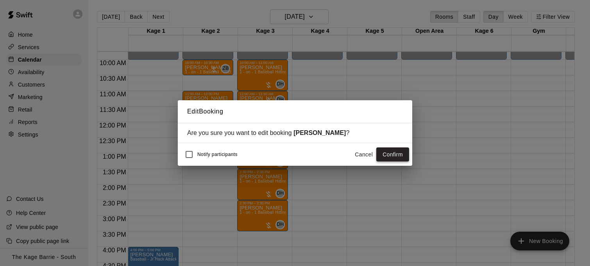
click at [403, 156] on button "Confirm" at bounding box center [392, 155] width 33 height 14
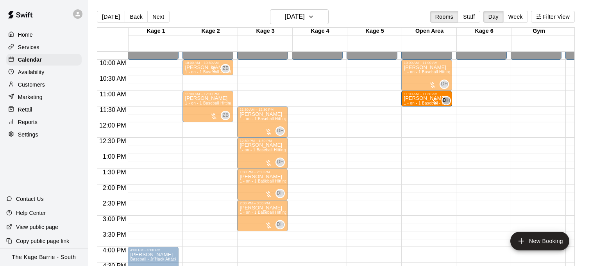
drag, startPoint x: 252, startPoint y: 101, endPoint x: 406, endPoint y: 103, distance: 154.3
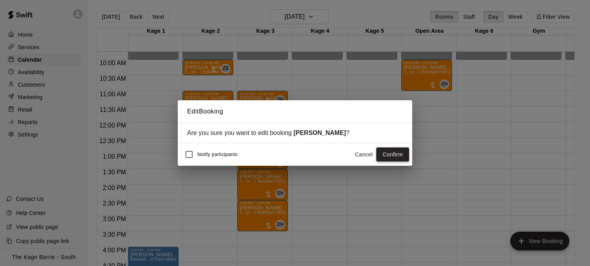
click at [402, 155] on button "Confirm" at bounding box center [392, 155] width 33 height 14
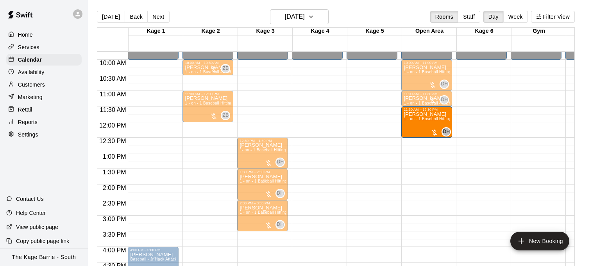
drag, startPoint x: 261, startPoint y: 126, endPoint x: 421, endPoint y: 131, distance: 159.4
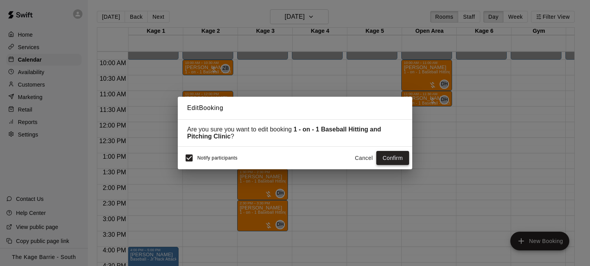
click at [397, 162] on button "Confirm" at bounding box center [392, 158] width 33 height 14
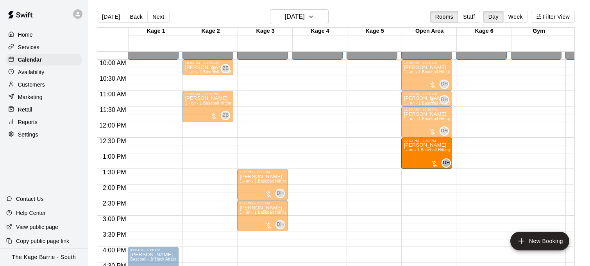
drag, startPoint x: 257, startPoint y: 157, endPoint x: 420, endPoint y: 163, distance: 162.9
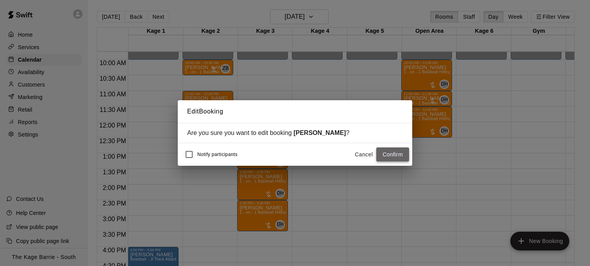
click at [396, 156] on button "Confirm" at bounding box center [392, 155] width 33 height 14
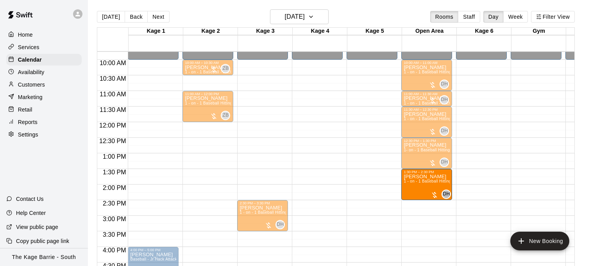
drag, startPoint x: 257, startPoint y: 186, endPoint x: 416, endPoint y: 194, distance: 158.7
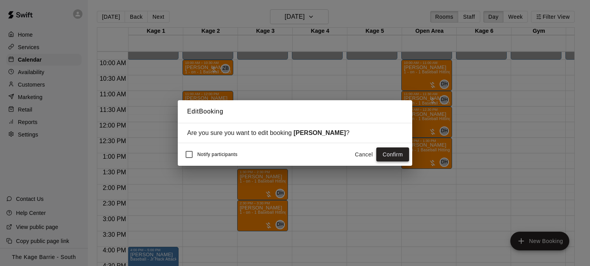
click at [396, 156] on button "Confirm" at bounding box center [392, 155] width 33 height 14
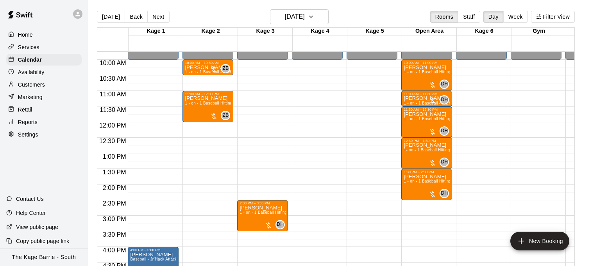
scroll to position [1, 0]
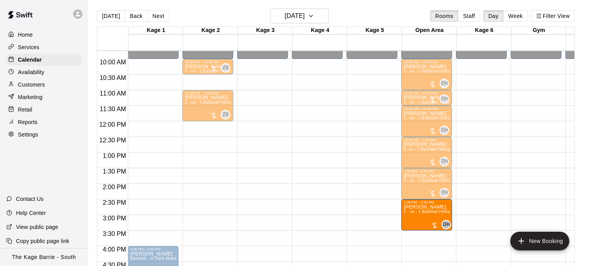
drag, startPoint x: 253, startPoint y: 219, endPoint x: 436, endPoint y: 225, distance: 182.5
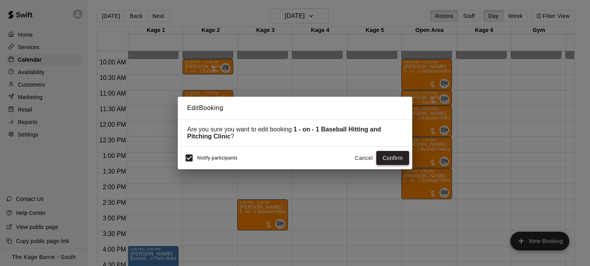
click at [389, 161] on button "Confirm" at bounding box center [392, 158] width 33 height 14
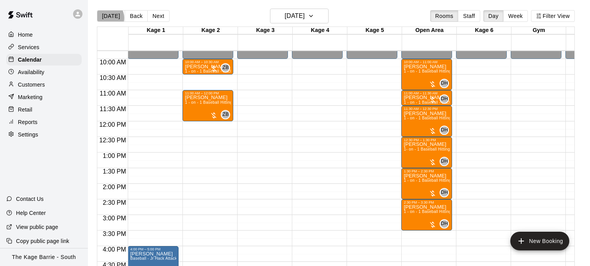
click at [106, 18] on button "Today" at bounding box center [111, 16] width 28 height 12
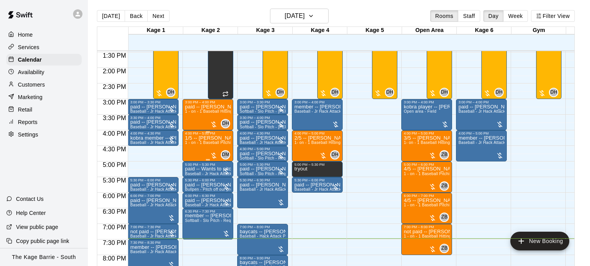
scroll to position [440, 0]
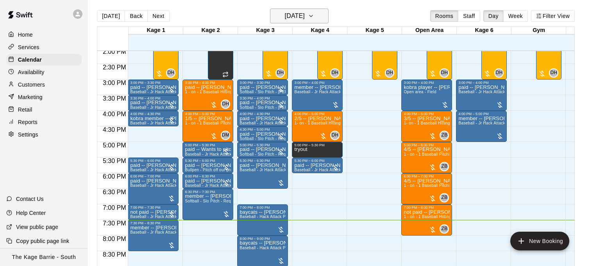
click at [314, 16] on icon "button" at bounding box center [311, 15] width 6 height 9
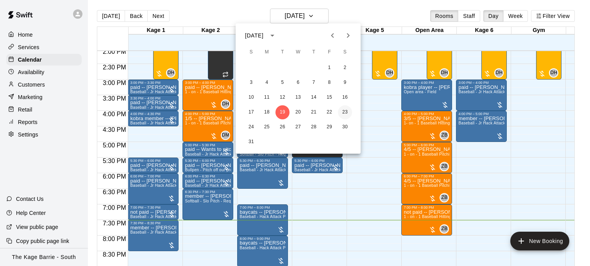
click at [347, 114] on button "23" at bounding box center [345, 112] width 14 height 14
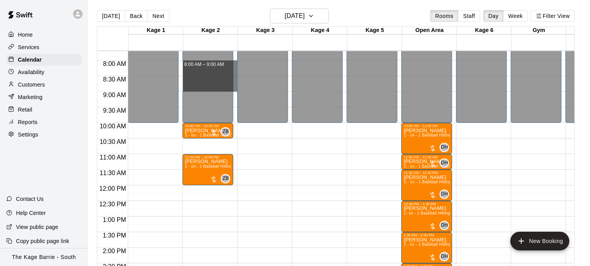
scroll to position [241, 0]
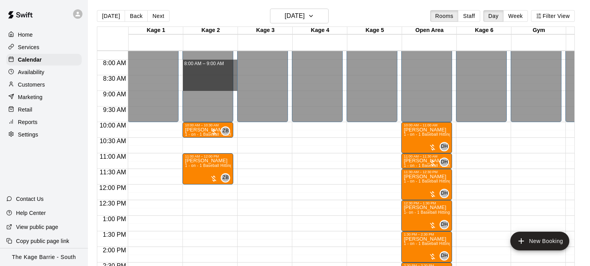
drag, startPoint x: 234, startPoint y: 62, endPoint x: 235, endPoint y: 89, distance: 27.4
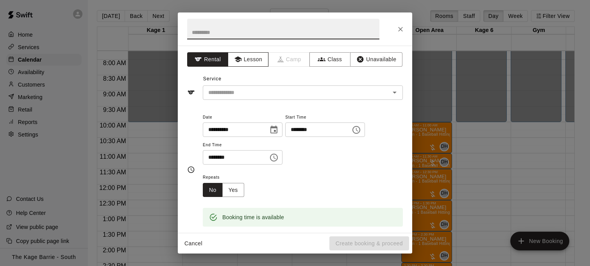
click at [251, 59] on button "Lesson" at bounding box center [248, 59] width 41 height 14
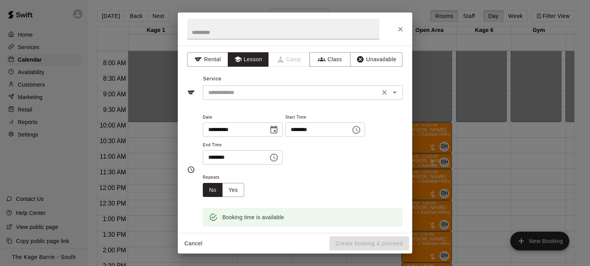
click at [299, 93] on input "text" at bounding box center [291, 93] width 172 height 10
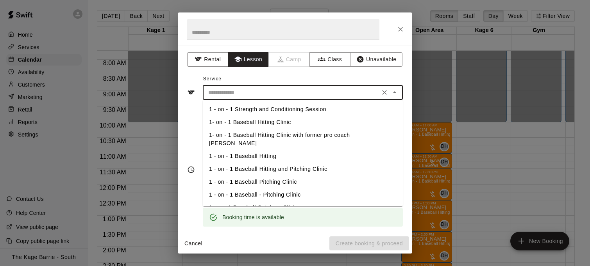
click at [282, 121] on li "1- on - 1 Baseball Hitting Clinic" at bounding box center [303, 122] width 200 height 13
type input "**********"
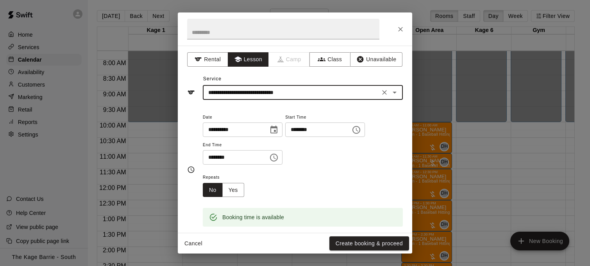
click at [378, 241] on button "Create booking & proceed" at bounding box center [369, 244] width 80 height 14
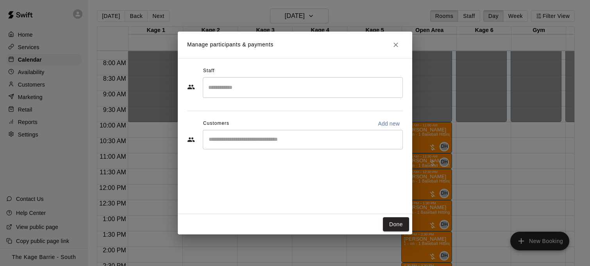
click at [253, 84] on input "Search staff" at bounding box center [302, 88] width 193 height 14
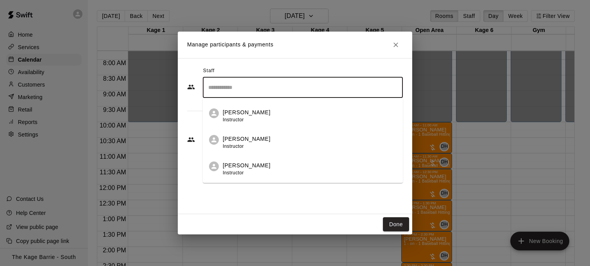
scroll to position [0, 0]
click at [254, 137] on div "Zach Biery Instructor" at bounding box center [310, 140] width 174 height 15
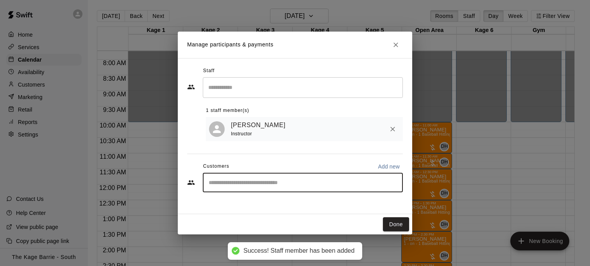
click at [280, 184] on input "Start typing to search customers..." at bounding box center [302, 183] width 193 height 8
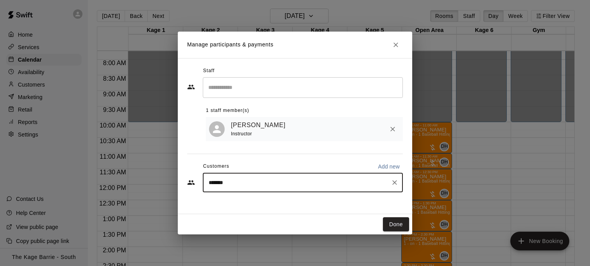
type input "********"
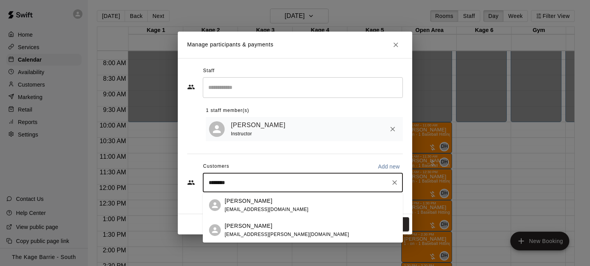
click at [275, 227] on div "Kelly Bonhomme" at bounding box center [287, 226] width 124 height 8
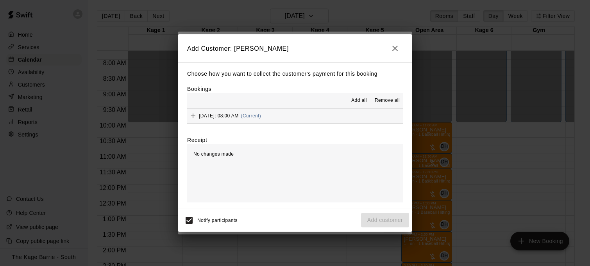
click at [359, 100] on span "Add all" at bounding box center [359, 101] width 16 height 8
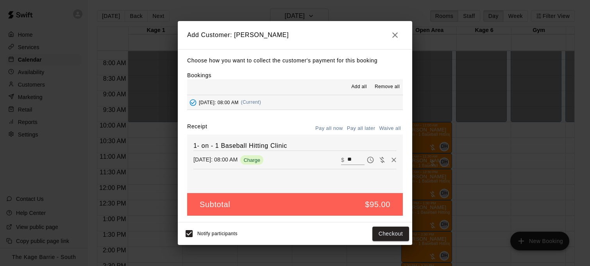
drag, startPoint x: 362, startPoint y: 128, endPoint x: 357, endPoint y: 128, distance: 5.9
click at [361, 128] on button "Pay all later" at bounding box center [361, 129] width 32 height 12
click at [397, 234] on button "Add customer" at bounding box center [385, 234] width 48 height 14
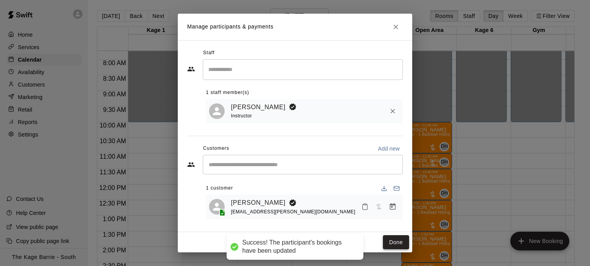
click at [398, 240] on button "Done" at bounding box center [396, 242] width 26 height 14
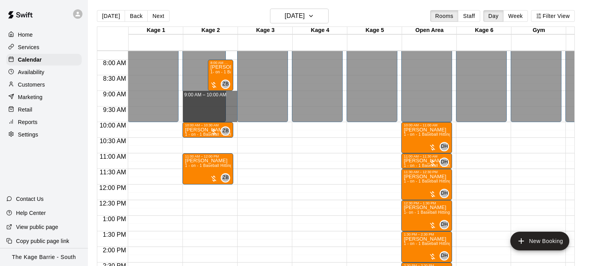
drag, startPoint x: 231, startPoint y: 93, endPoint x: 231, endPoint y: 120, distance: 27.3
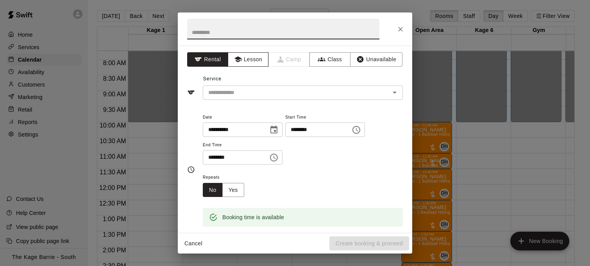
click at [248, 59] on button "Lesson" at bounding box center [248, 59] width 41 height 14
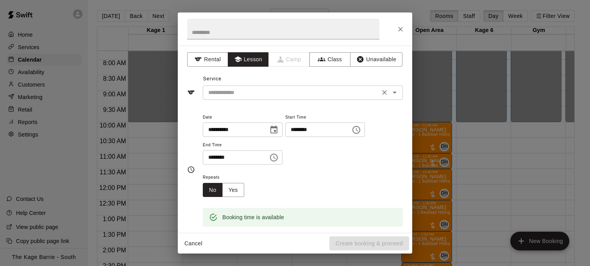
click at [294, 93] on input "text" at bounding box center [291, 93] width 172 height 10
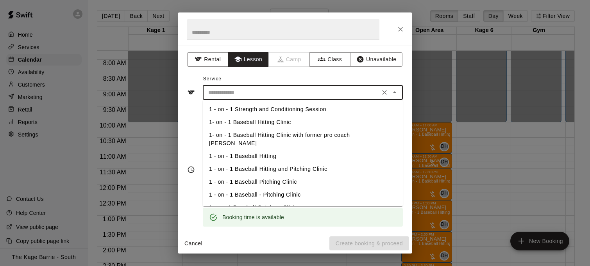
click at [297, 176] on li "1 - on - 1 Baseball Pitching Clinic" at bounding box center [303, 182] width 200 height 13
type input "**********"
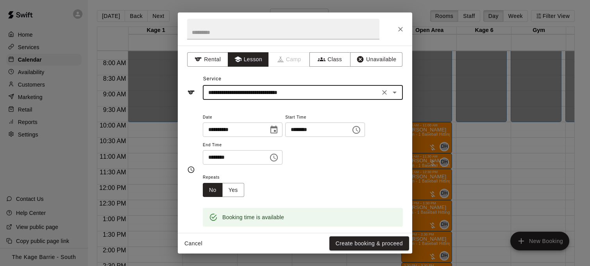
click at [371, 243] on button "Create booking & proceed" at bounding box center [369, 244] width 80 height 14
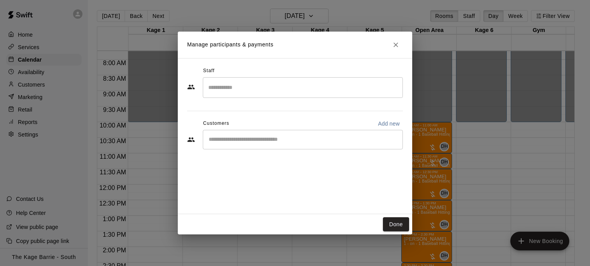
click at [240, 86] on input "Search staff" at bounding box center [302, 88] width 193 height 14
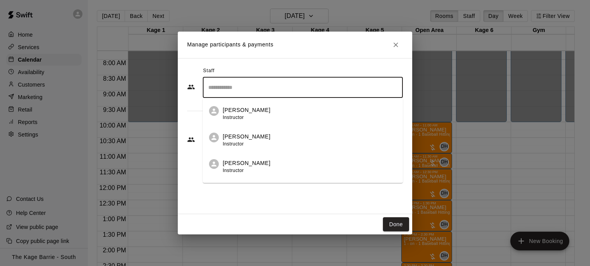
click at [258, 137] on div "Zach Biery Instructor" at bounding box center [310, 140] width 174 height 15
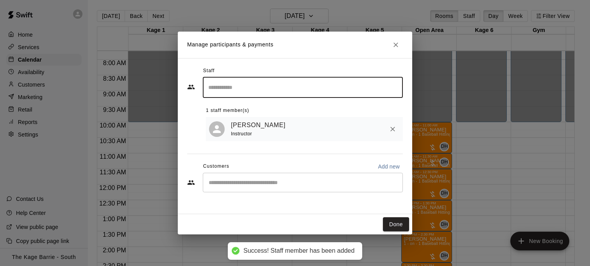
click at [280, 188] on div "​" at bounding box center [303, 183] width 200 height 20
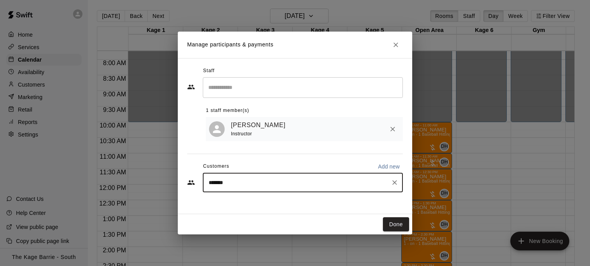
type input "********"
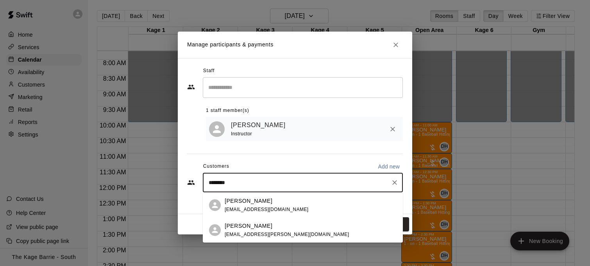
click at [281, 232] on span "bonhomme.kelly@gmail.com" at bounding box center [287, 234] width 124 height 5
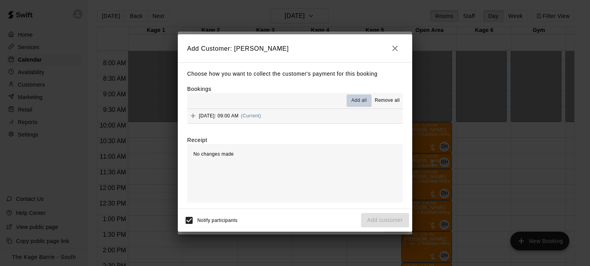
click at [358, 100] on span "Add all" at bounding box center [359, 101] width 16 height 8
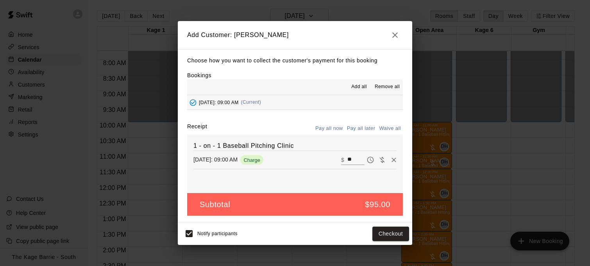
drag, startPoint x: 364, startPoint y: 126, endPoint x: 365, endPoint y: 137, distance: 11.7
click at [364, 126] on button "Pay all later" at bounding box center [361, 129] width 32 height 12
drag, startPoint x: 388, startPoint y: 232, endPoint x: 376, endPoint y: 228, distance: 12.5
click at [388, 232] on button "Add customer" at bounding box center [385, 234] width 48 height 14
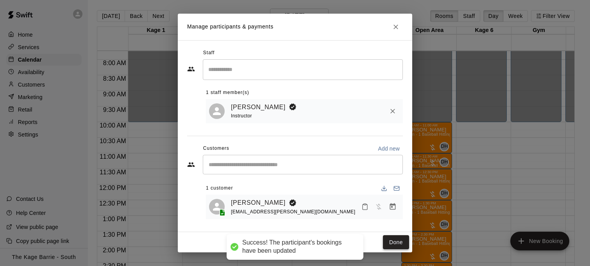
click at [402, 243] on button "Done" at bounding box center [396, 242] width 26 height 14
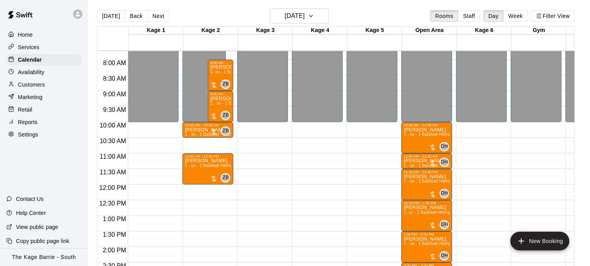
click at [133, 17] on button "Back" at bounding box center [136, 16] width 23 height 12
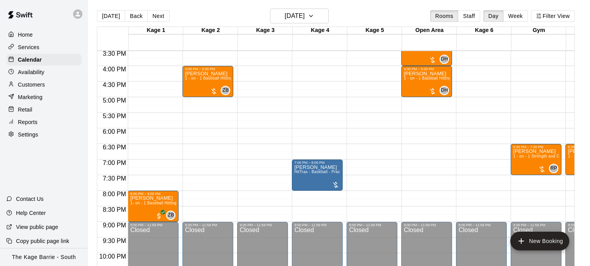
click at [37, 46] on p "Services" at bounding box center [28, 47] width 21 height 8
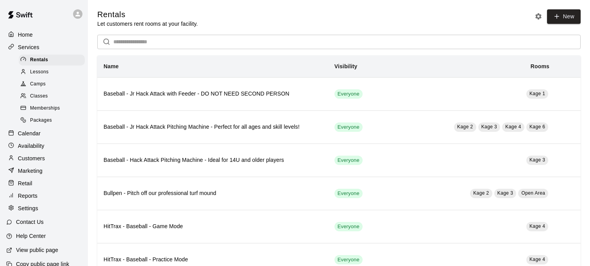
click at [50, 72] on div "Lessons" at bounding box center [52, 72] width 66 height 11
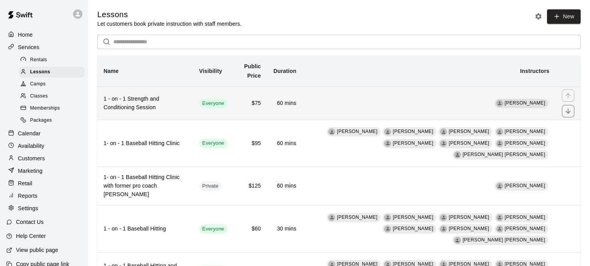
click at [144, 102] on h6 "1 - on - 1 Strength and Conditioning Session" at bounding box center [144, 103] width 83 height 17
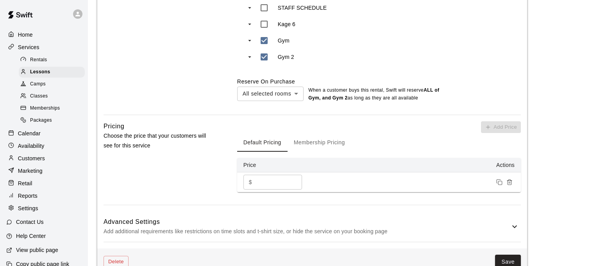
scroll to position [474, 0]
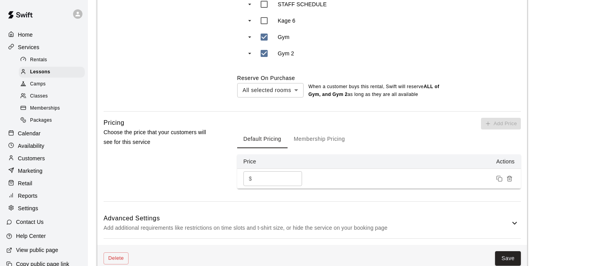
click at [293, 90] on body "**********" at bounding box center [295, 16] width 590 height 980
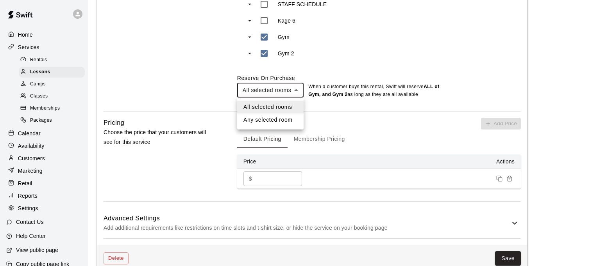
click at [283, 116] on li "Any selected room" at bounding box center [270, 120] width 66 height 13
type input "***"
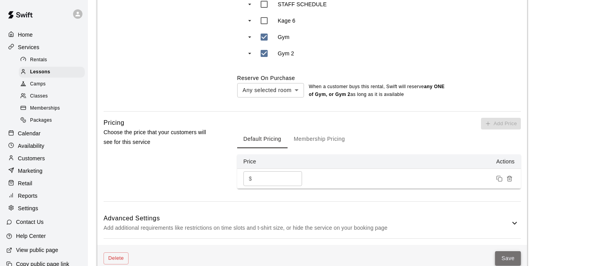
click at [506, 260] on button "Save" at bounding box center [508, 258] width 26 height 14
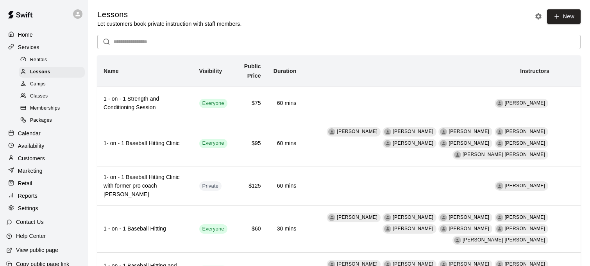
click at [35, 130] on p "Calendar" at bounding box center [29, 134] width 23 height 8
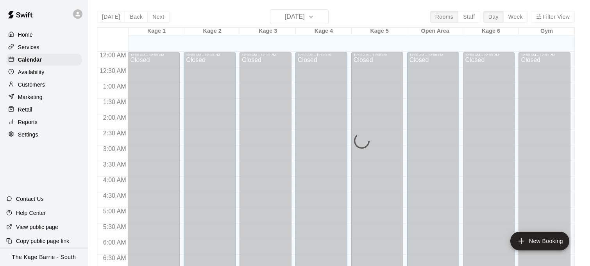
scroll to position [503, 0]
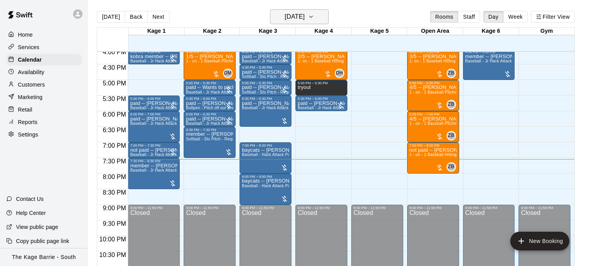
click at [314, 18] on icon "button" at bounding box center [311, 16] width 6 height 9
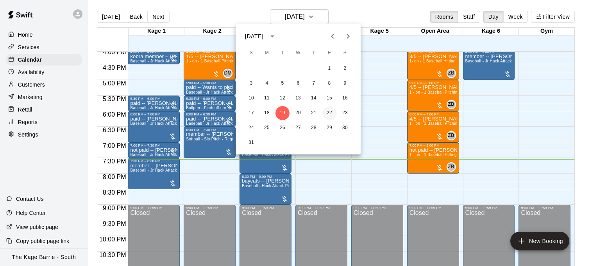
click at [330, 115] on button "22" at bounding box center [329, 113] width 14 height 14
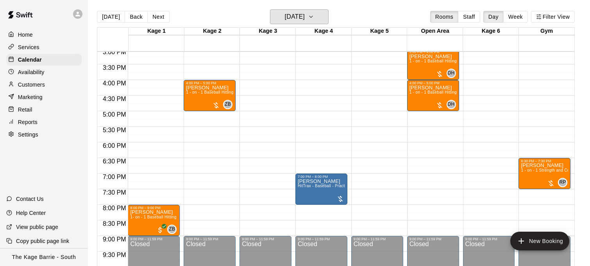
scroll to position [482, 0]
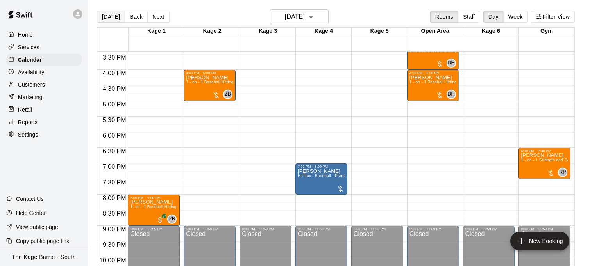
click at [112, 17] on button "Today" at bounding box center [111, 17] width 28 height 12
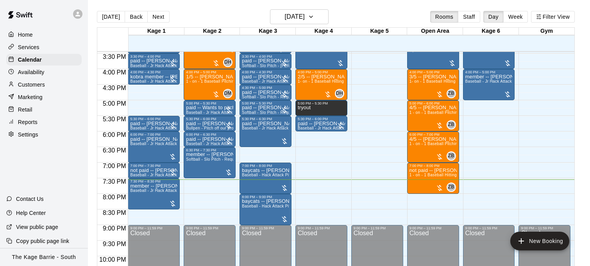
scroll to position [487, 0]
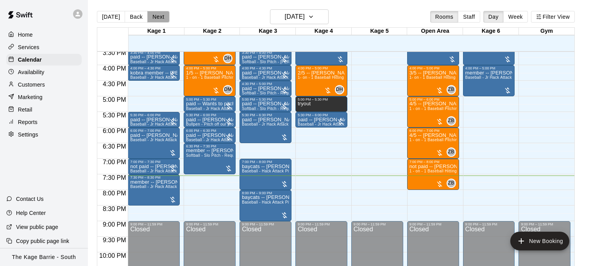
click at [156, 18] on button "Next" at bounding box center [158, 17] width 22 height 12
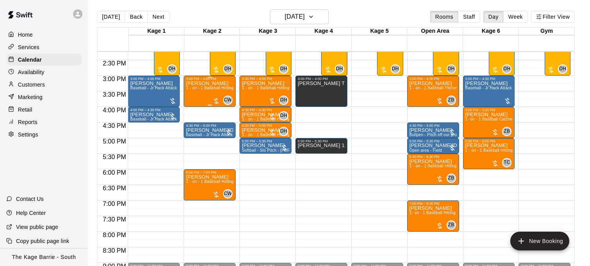
scroll to position [444, 0]
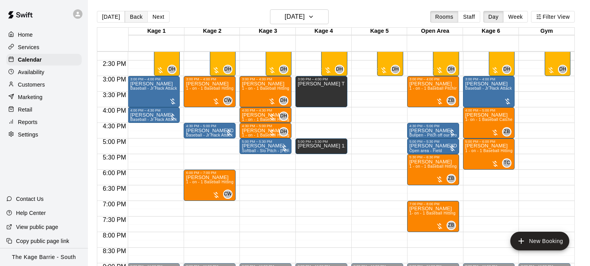
click at [133, 16] on button "Back" at bounding box center [136, 17] width 23 height 12
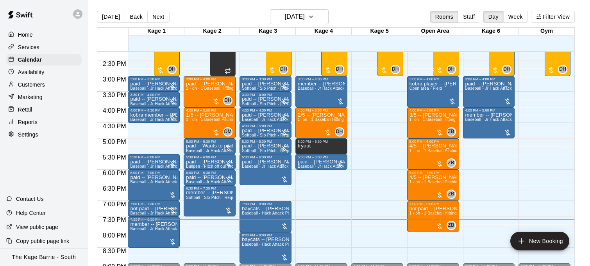
click at [131, 17] on button "Back" at bounding box center [136, 17] width 23 height 12
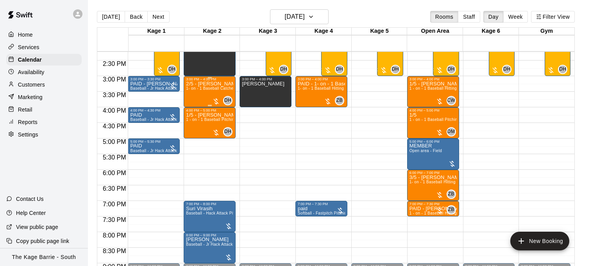
scroll to position [1, 0]
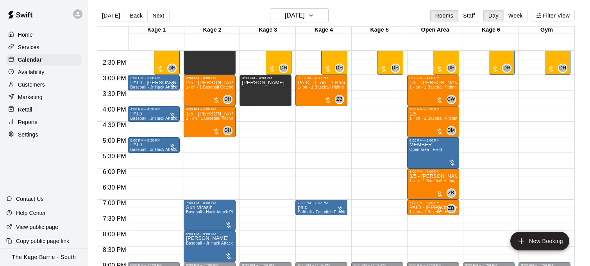
click at [38, 46] on p "Services" at bounding box center [28, 47] width 21 height 8
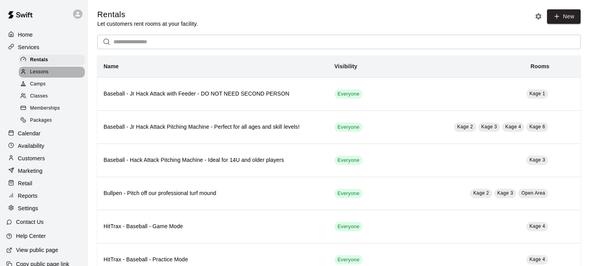
click at [50, 71] on div "Lessons" at bounding box center [52, 72] width 66 height 11
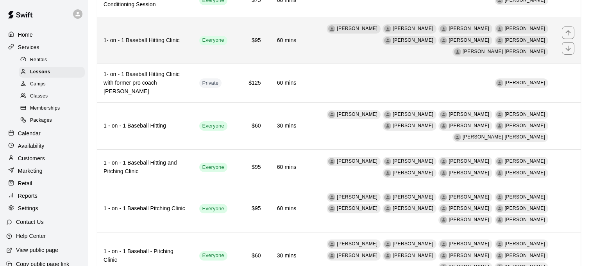
scroll to position [104, 0]
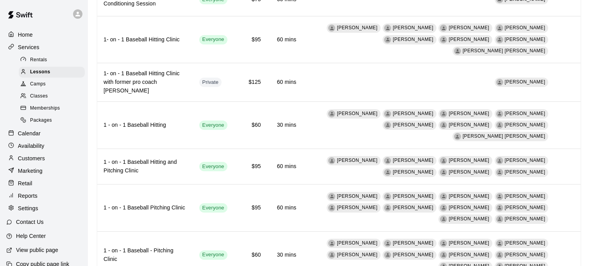
click at [79, 13] on icon at bounding box center [77, 14] width 7 height 7
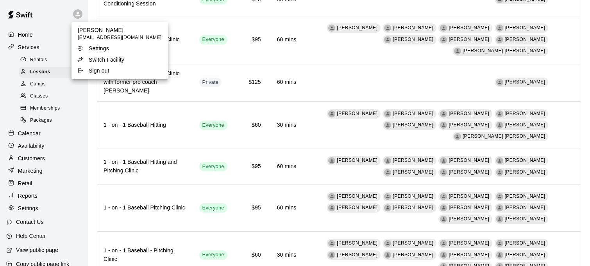
click at [107, 55] on li "Switch Facility" at bounding box center [119, 59] width 96 height 11
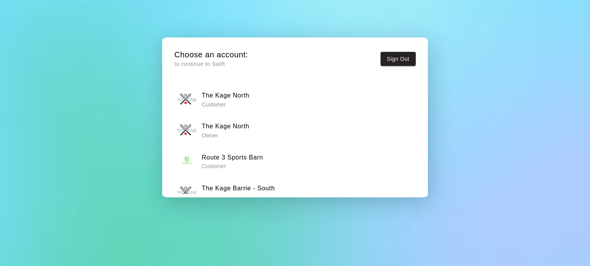
click at [239, 127] on h6 "The Kage North" at bounding box center [226, 126] width 48 height 10
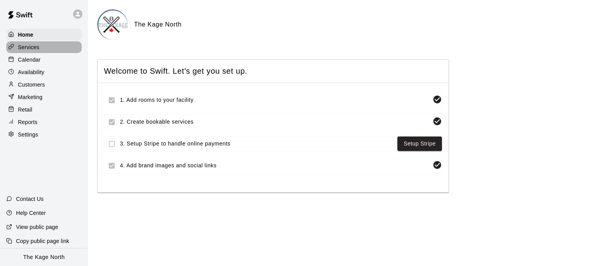
click at [38, 50] on p "Services" at bounding box center [28, 47] width 21 height 8
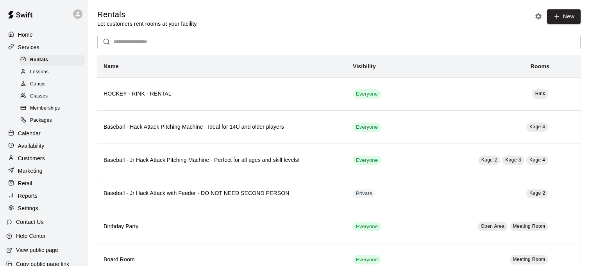
click at [57, 81] on div "Camps" at bounding box center [52, 84] width 66 height 11
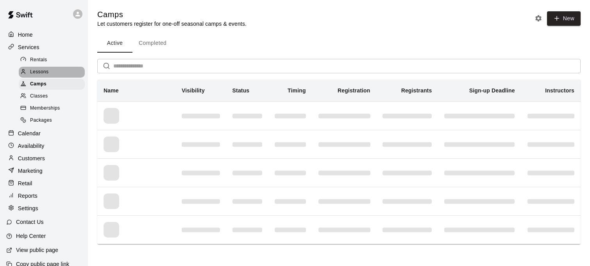
click at [54, 72] on div "Lessons" at bounding box center [52, 72] width 66 height 11
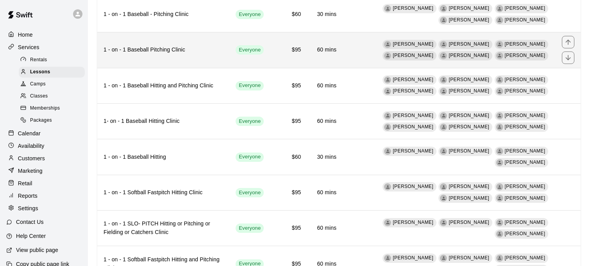
scroll to position [96, 0]
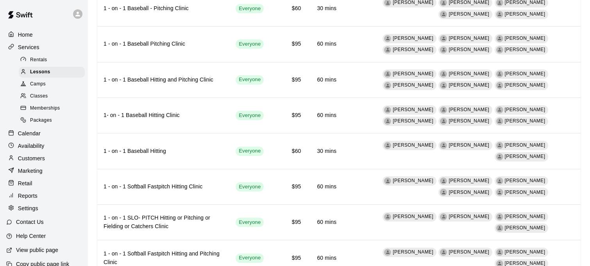
click at [80, 18] on div at bounding box center [77, 13] width 9 height 9
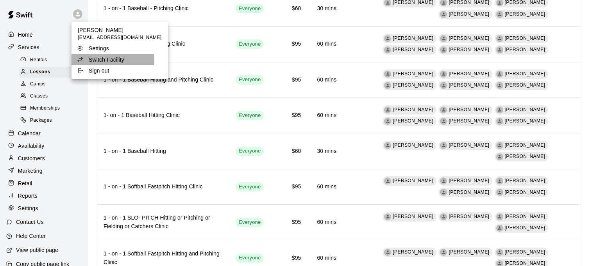
click at [96, 59] on p "Switch Facility" at bounding box center [107, 60] width 36 height 8
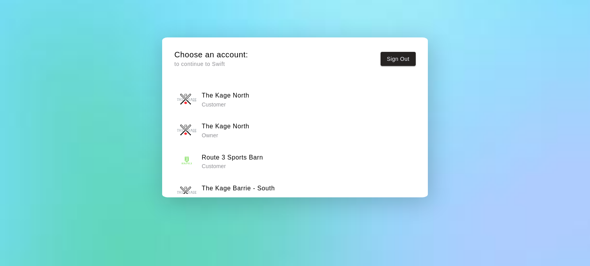
scroll to position [48, 0]
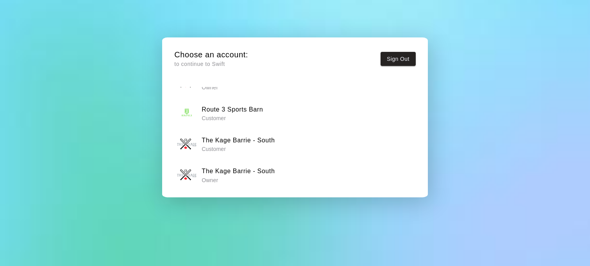
click at [244, 179] on p "Owner" at bounding box center [238, 181] width 73 height 8
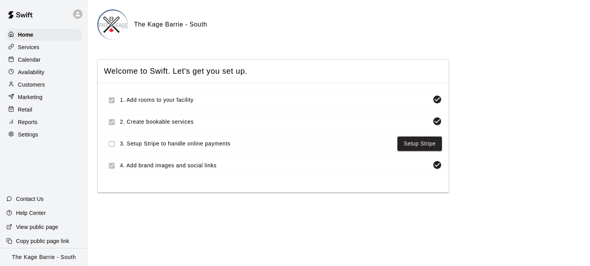
click at [39, 57] on p "Calendar" at bounding box center [29, 60] width 23 height 8
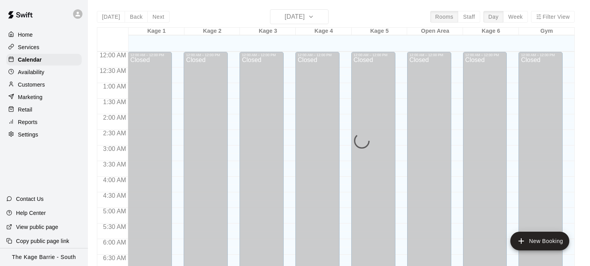
scroll to position [503, 0]
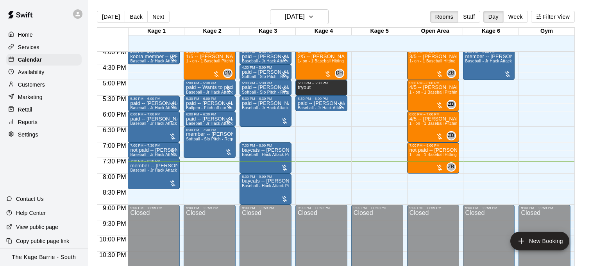
click at [79, 14] on icon at bounding box center [77, 14] width 7 height 7
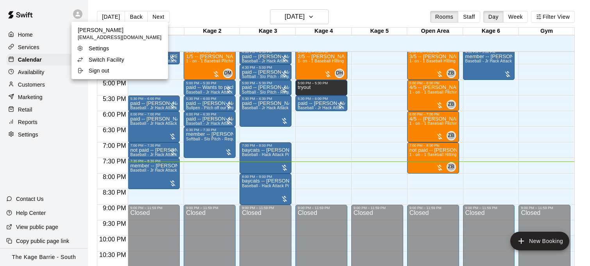
click at [116, 57] on p "Switch Facility" at bounding box center [107, 60] width 36 height 8
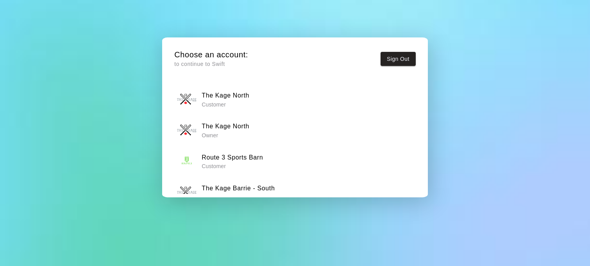
click at [255, 122] on div "The Kage North Owner" at bounding box center [295, 131] width 236 height 20
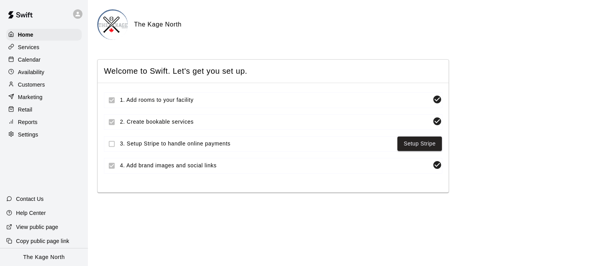
click at [45, 70] on div "Availability" at bounding box center [43, 72] width 75 height 12
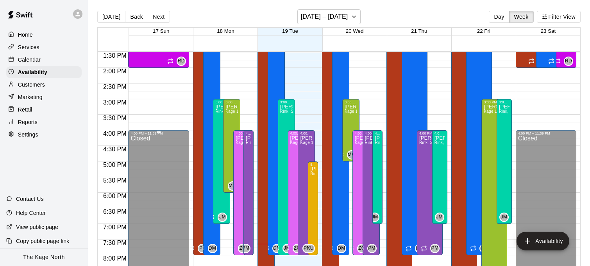
scroll to position [410, 0]
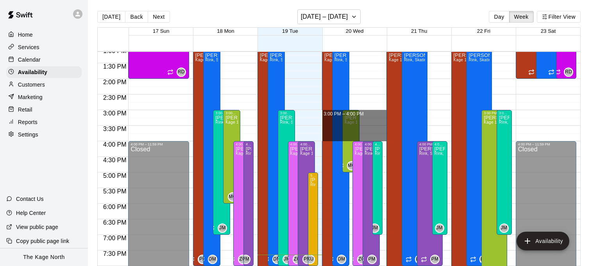
drag, startPoint x: 377, startPoint y: 111, endPoint x: 378, endPoint y: 140, distance: 29.7
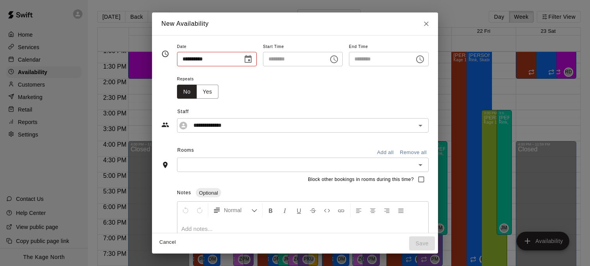
type input "**********"
type input "********"
click at [247, 127] on input "**********" at bounding box center [296, 126] width 213 height 10
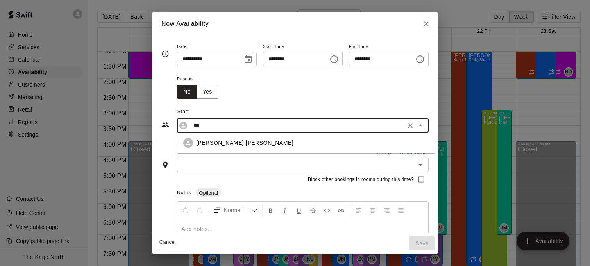
click at [247, 142] on div "Cooper Tomkinson" at bounding box center [312, 143] width 233 height 8
type input "**********"
click at [211, 94] on button "Yes" at bounding box center [207, 92] width 22 height 14
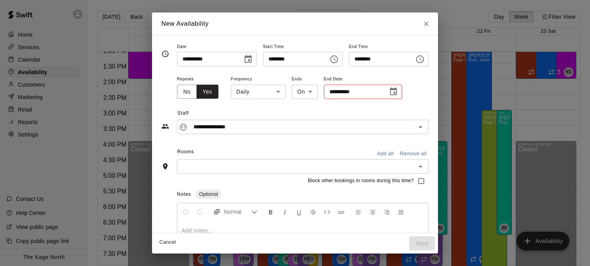
click at [260, 94] on body "Home Services Calendar Availability Customers Marketing Retail Reports Settings…" at bounding box center [295, 139] width 590 height 279
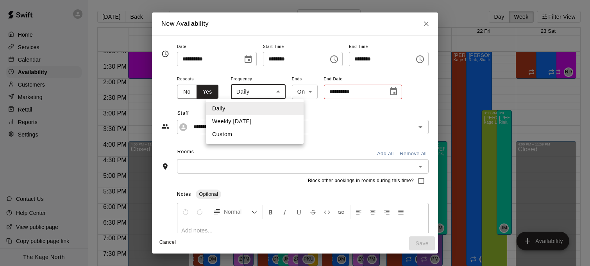
click at [389, 91] on div at bounding box center [295, 133] width 590 height 266
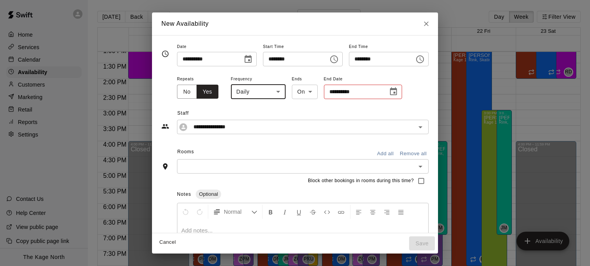
click at [390, 92] on icon "Choose date" at bounding box center [393, 91] width 7 height 8
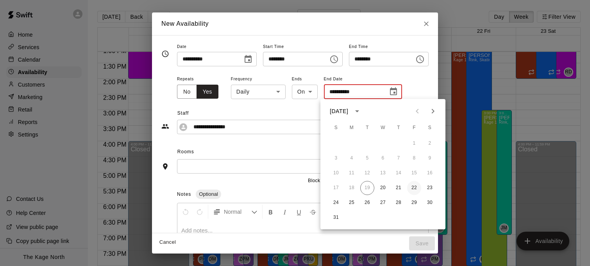
click at [414, 185] on button "22" at bounding box center [414, 188] width 14 height 14
type input "**********"
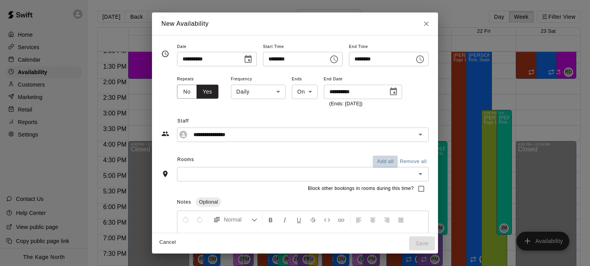
click at [387, 159] on button "Add all" at bounding box center [385, 162] width 25 height 12
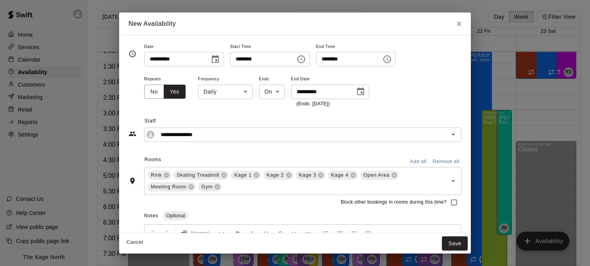
click at [454, 246] on button "Save" at bounding box center [455, 244] width 26 height 14
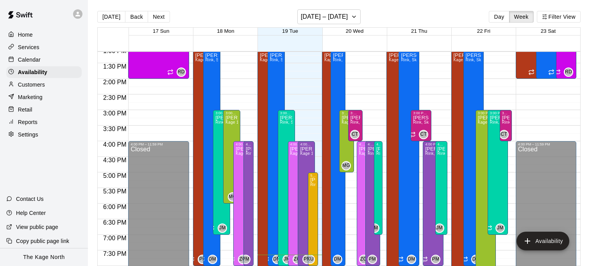
click at [42, 62] on div "Calendar" at bounding box center [43, 60] width 75 height 12
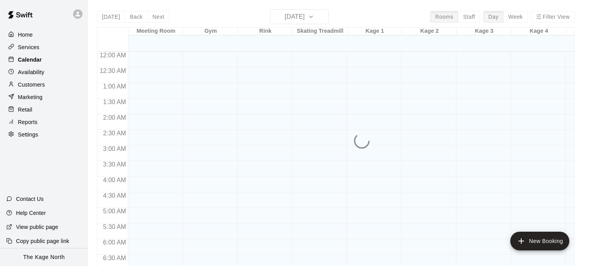
scroll to position [503, 0]
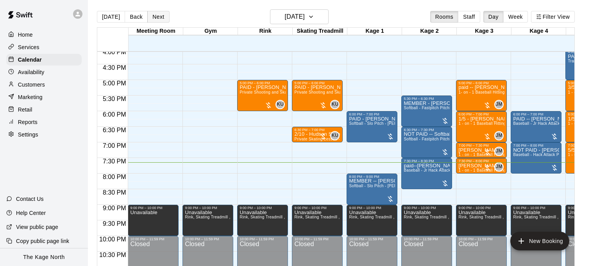
click at [157, 18] on button "Next" at bounding box center [158, 17] width 22 height 12
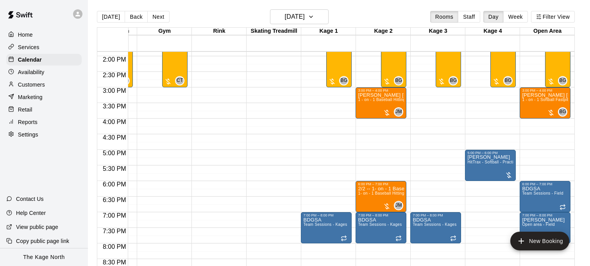
scroll to position [0, 43]
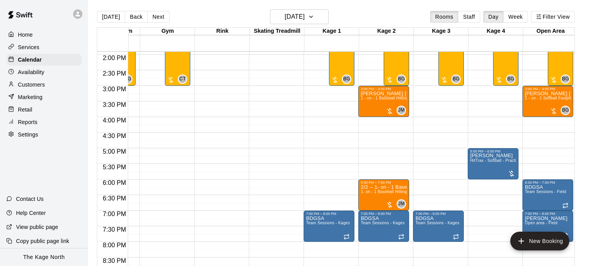
click at [78, 16] on icon at bounding box center [77, 14] width 5 height 5
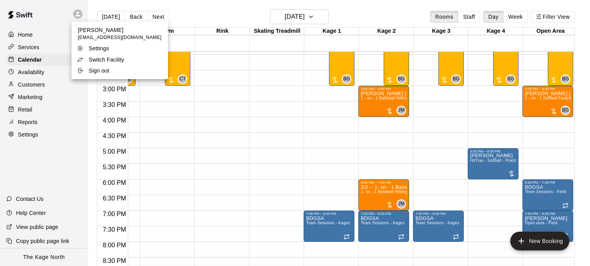
click at [125, 57] on div "Switch Facility" at bounding box center [102, 60] width 51 height 8
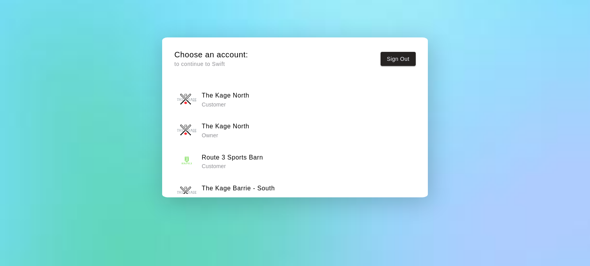
scroll to position [48, 0]
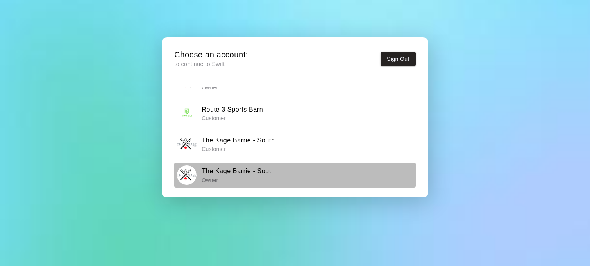
click at [235, 171] on h6 "The Kage Barrie - South" at bounding box center [238, 171] width 73 height 10
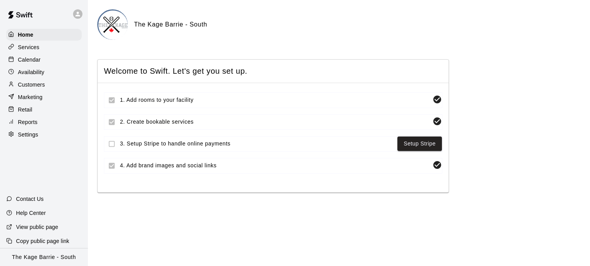
click at [41, 57] on div "Calendar" at bounding box center [43, 60] width 75 height 12
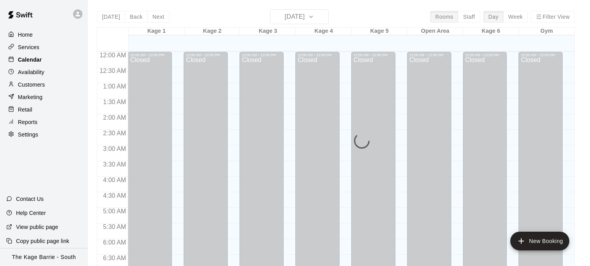
scroll to position [503, 0]
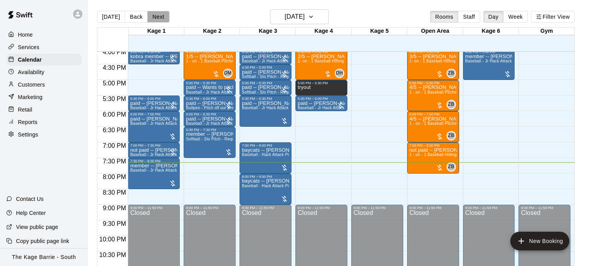
click at [156, 18] on button "Next" at bounding box center [158, 17] width 22 height 12
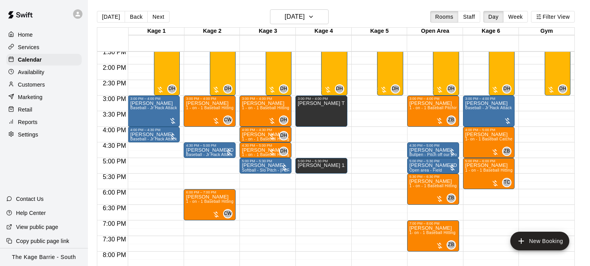
scroll to position [421, 0]
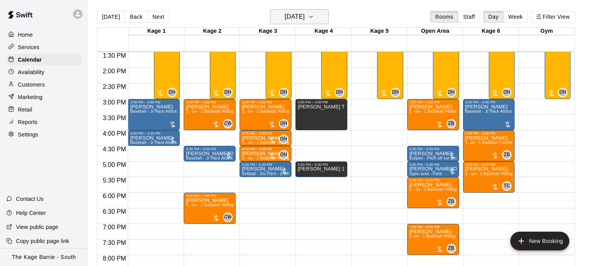
click at [305, 18] on h6 "Wednesday Aug 20" at bounding box center [295, 16] width 20 height 11
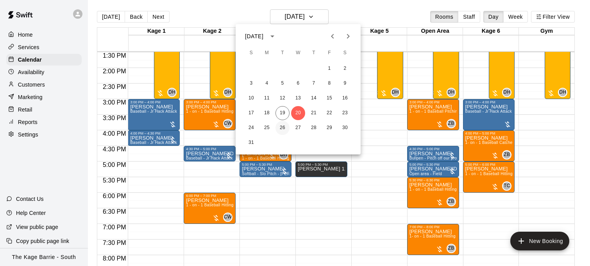
click at [283, 127] on button "26" at bounding box center [282, 128] width 14 height 14
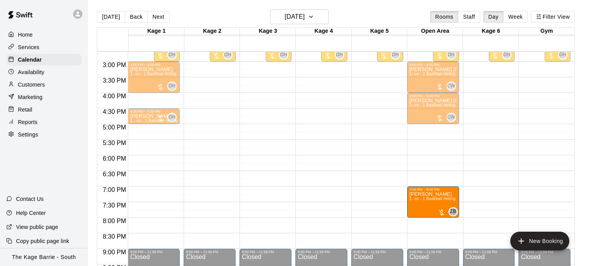
scroll to position [458, 0]
drag, startPoint x: 148, startPoint y: 207, endPoint x: 435, endPoint y: 208, distance: 287.4
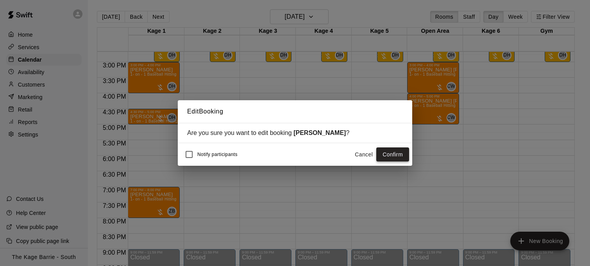
click at [394, 157] on button "Confirm" at bounding box center [392, 155] width 33 height 14
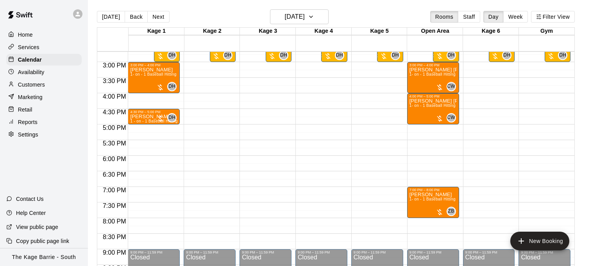
scroll to position [460, 0]
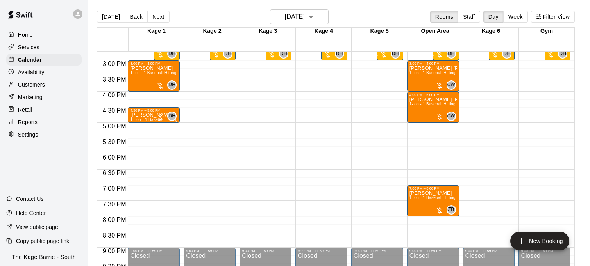
click at [47, 70] on div "Availability" at bounding box center [43, 72] width 75 height 12
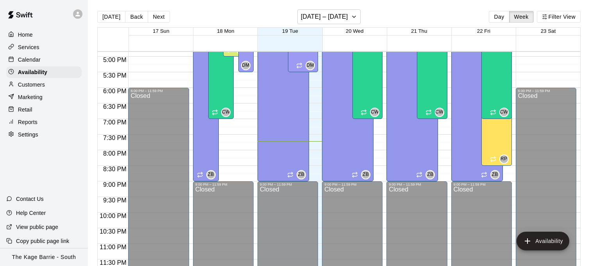
scroll to position [498, 0]
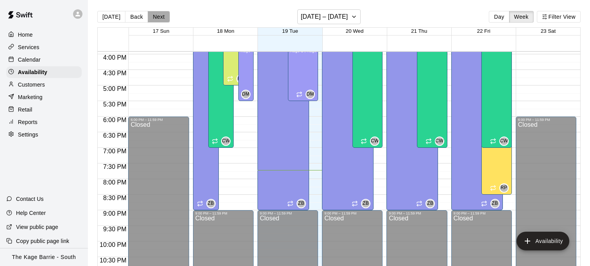
click at [155, 16] on button "Next" at bounding box center [159, 17] width 22 height 12
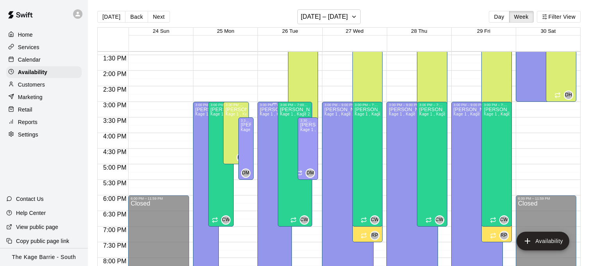
scroll to position [419, 0]
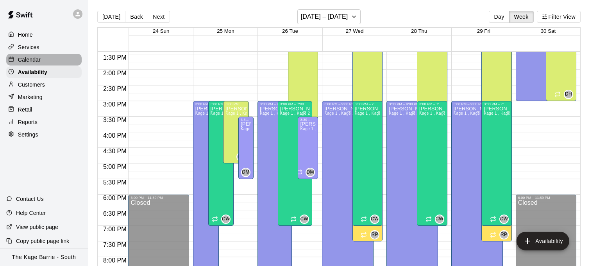
click at [50, 58] on div "Calendar" at bounding box center [43, 60] width 75 height 12
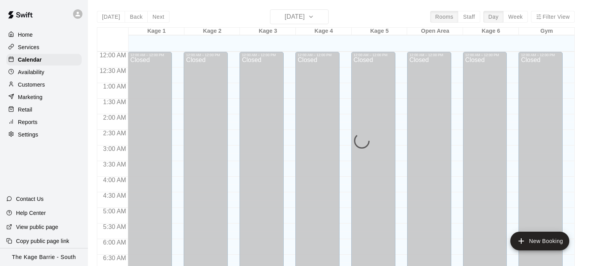
scroll to position [503, 0]
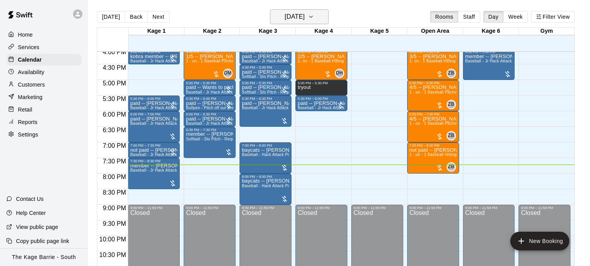
click at [314, 18] on icon "button" at bounding box center [311, 16] width 6 height 9
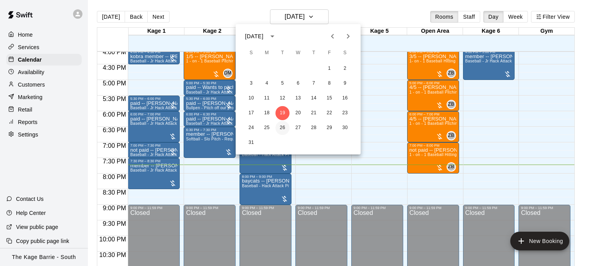
click at [285, 126] on button "26" at bounding box center [282, 128] width 14 height 14
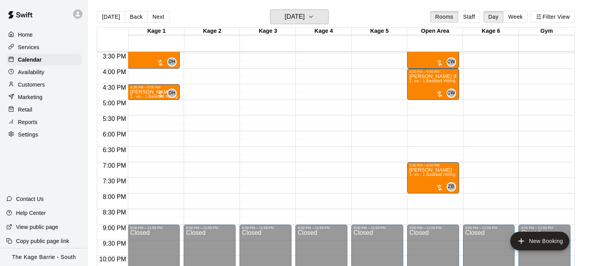
scroll to position [456, 0]
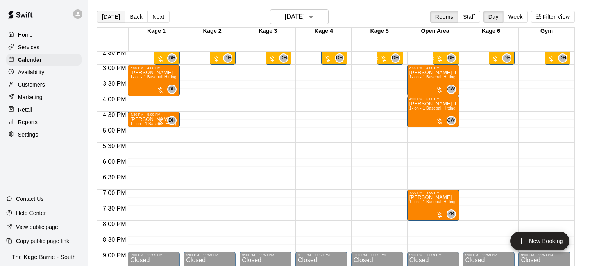
click at [111, 16] on button "Today" at bounding box center [111, 17] width 28 height 12
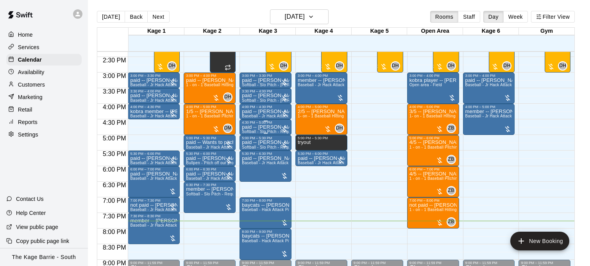
scroll to position [453, 0]
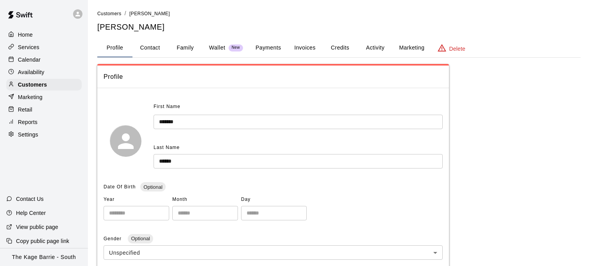
click at [190, 49] on button "Family" at bounding box center [185, 48] width 35 height 19
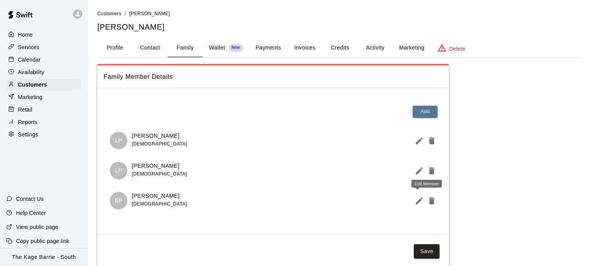
click at [420, 203] on icon "Edit Member" at bounding box center [418, 200] width 9 height 9
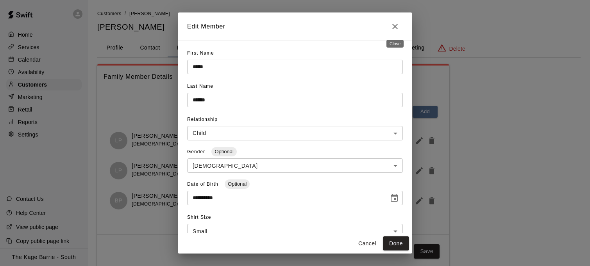
click at [396, 27] on icon "Close" at bounding box center [394, 26] width 5 height 5
